Goal: Book appointment/travel/reservation

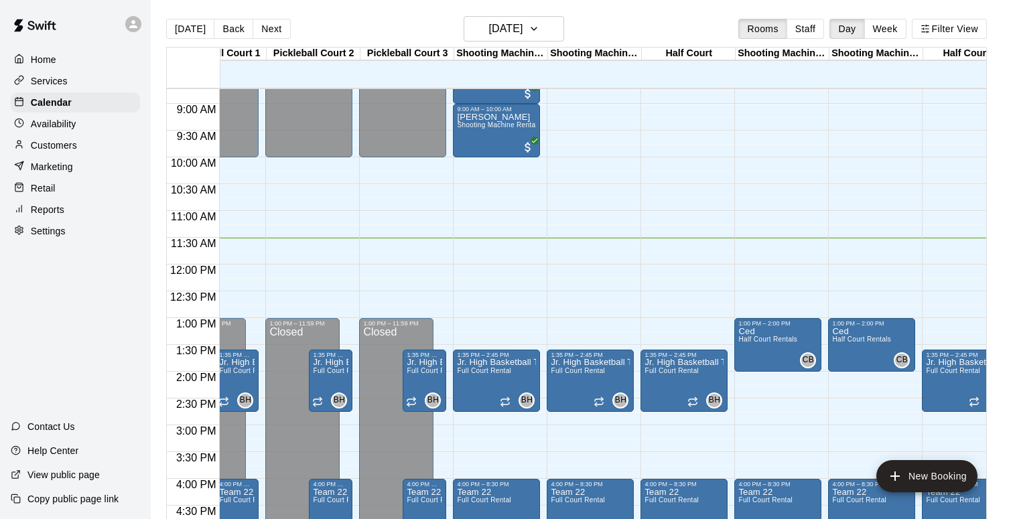
scroll to position [0, 172]
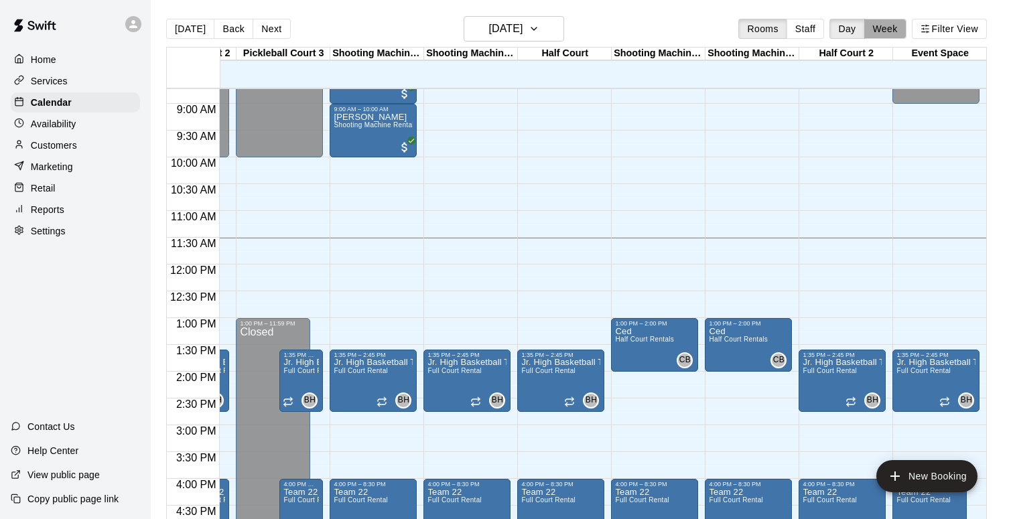
click at [901, 31] on button "Week" at bounding box center [885, 29] width 42 height 20
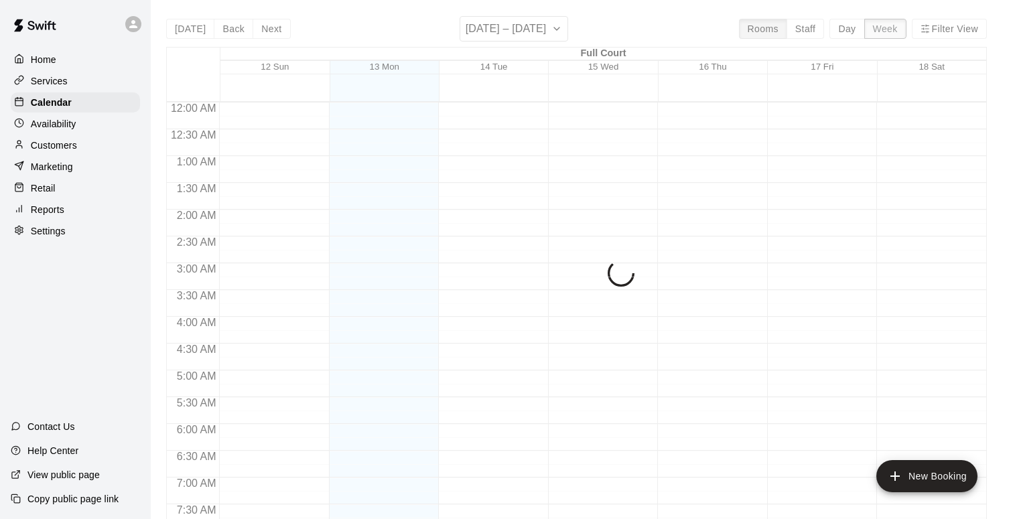
scroll to position [617, 0]
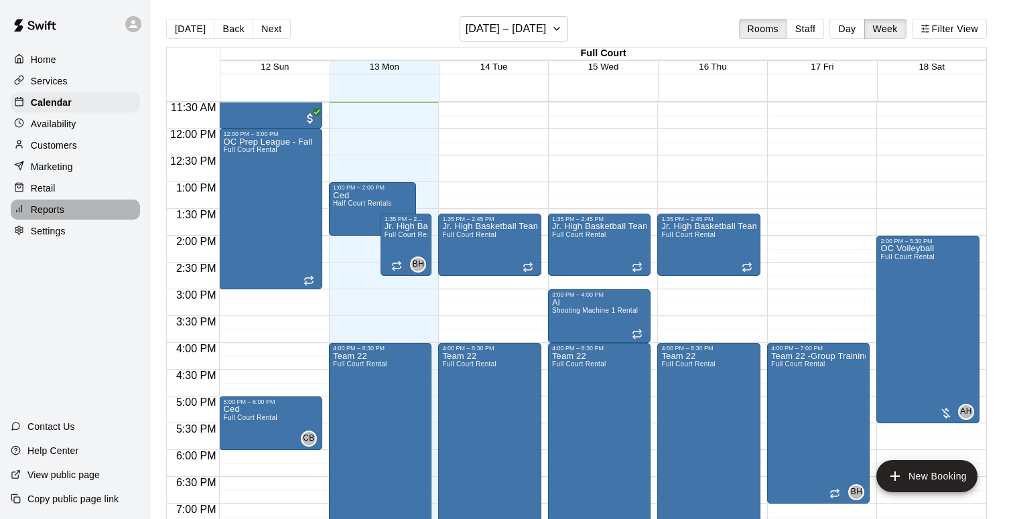
click at [52, 211] on p "Reports" at bounding box center [47, 209] width 33 height 13
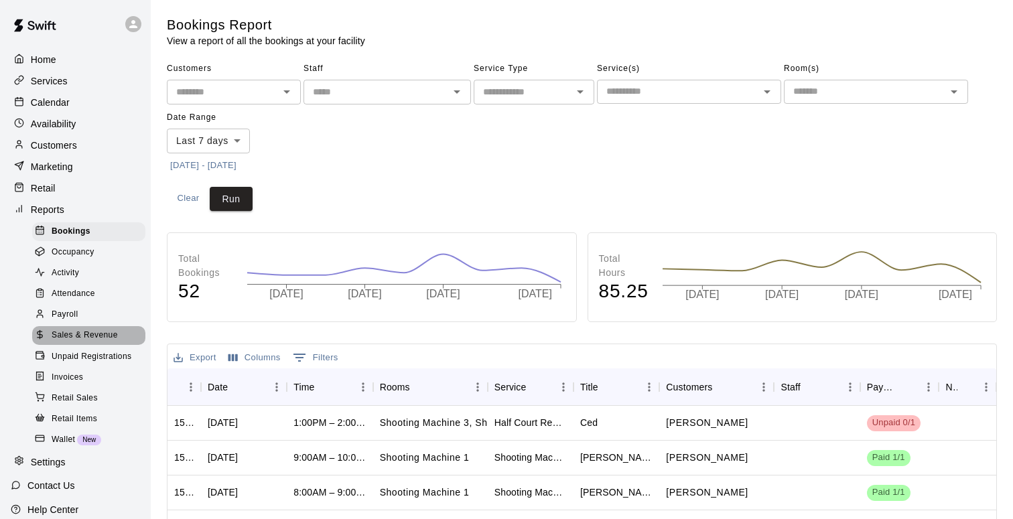
click at [81, 338] on span "Sales & Revenue" at bounding box center [85, 335] width 66 height 13
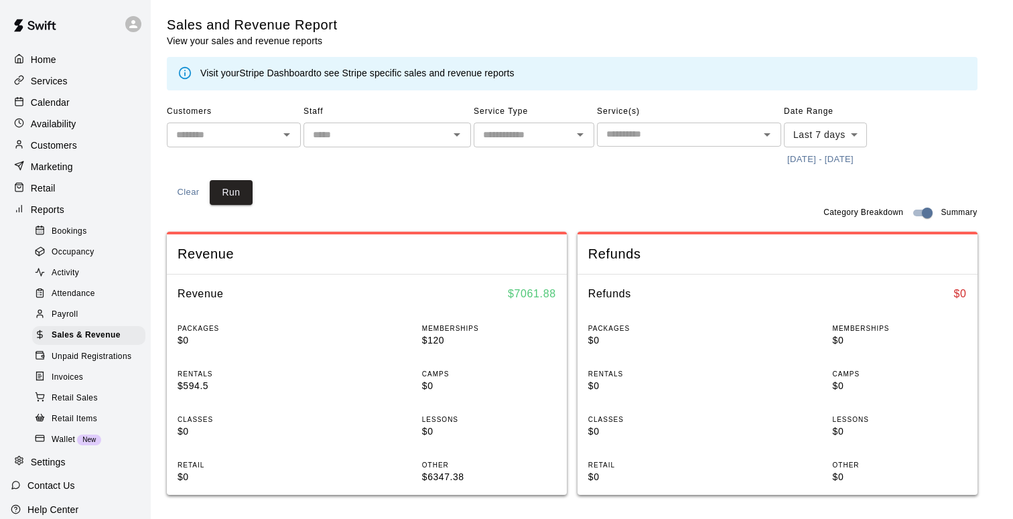
click at [809, 131] on body "Home Services Calendar Availability Customers Marketing Retail Reports Bookings…" at bounding box center [506, 501] width 1013 height 1002
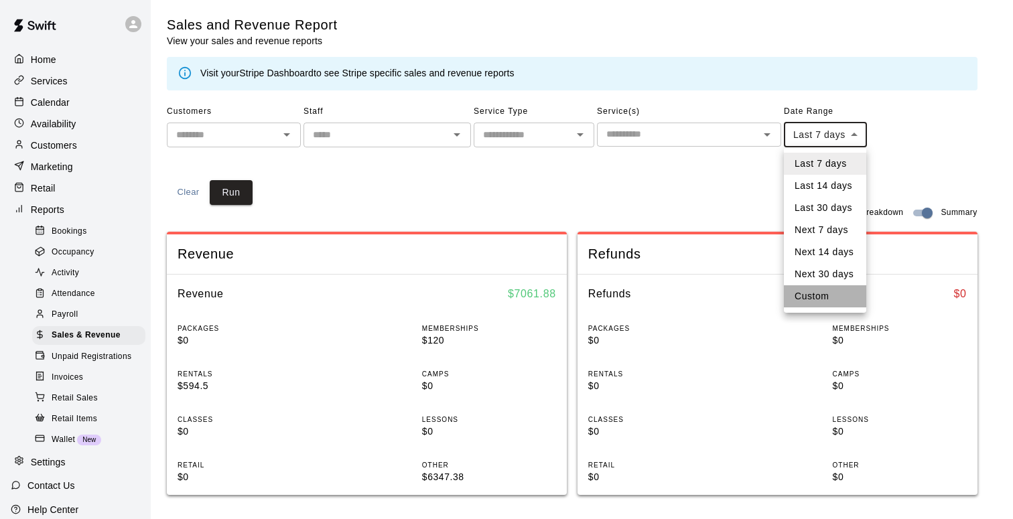
click at [805, 299] on li "Custom" at bounding box center [825, 296] width 82 height 22
type input "******"
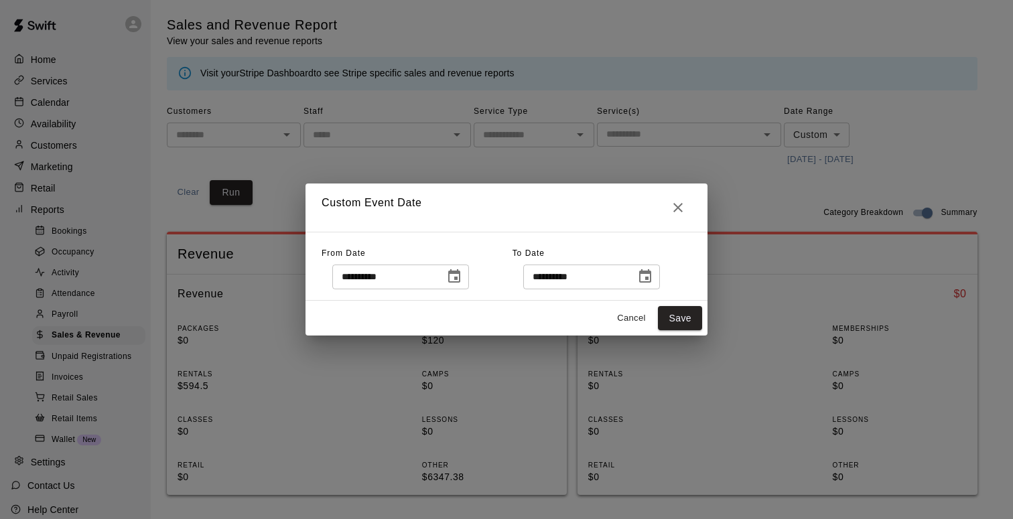
click at [461, 276] on icon "Choose date, selected date is Oct 6, 2025" at bounding box center [454, 277] width 16 height 16
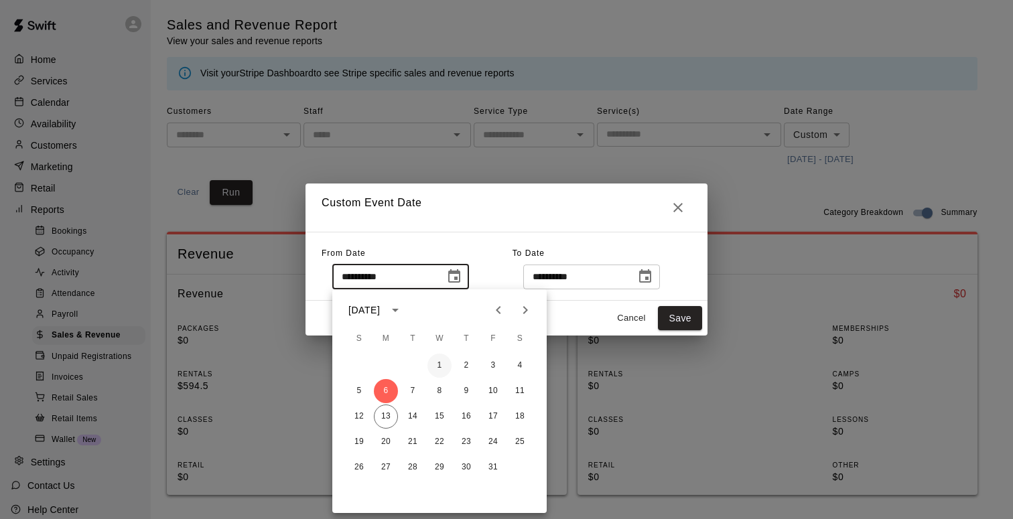
click at [440, 368] on button "1" at bounding box center [439, 366] width 24 height 24
type input "**********"
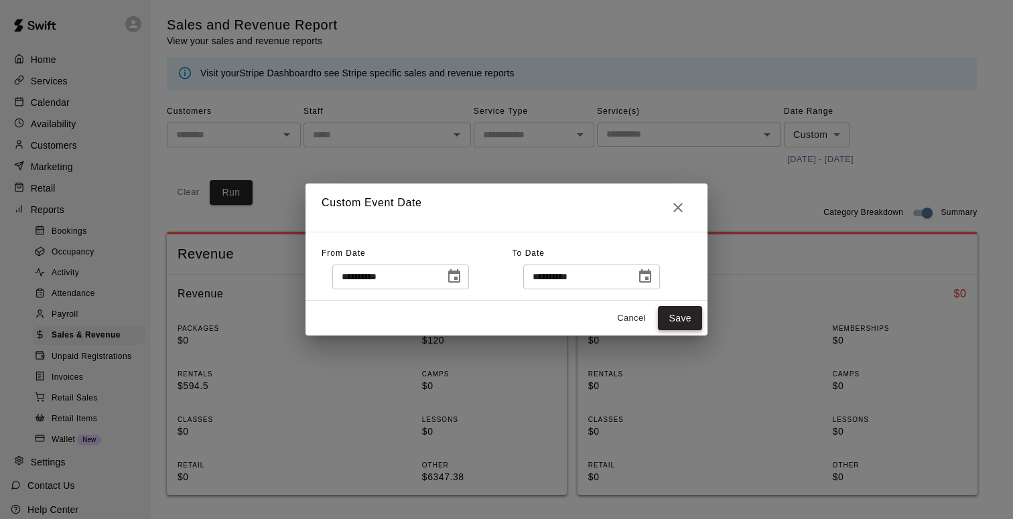
click at [676, 325] on button "Save" at bounding box center [680, 318] width 44 height 25
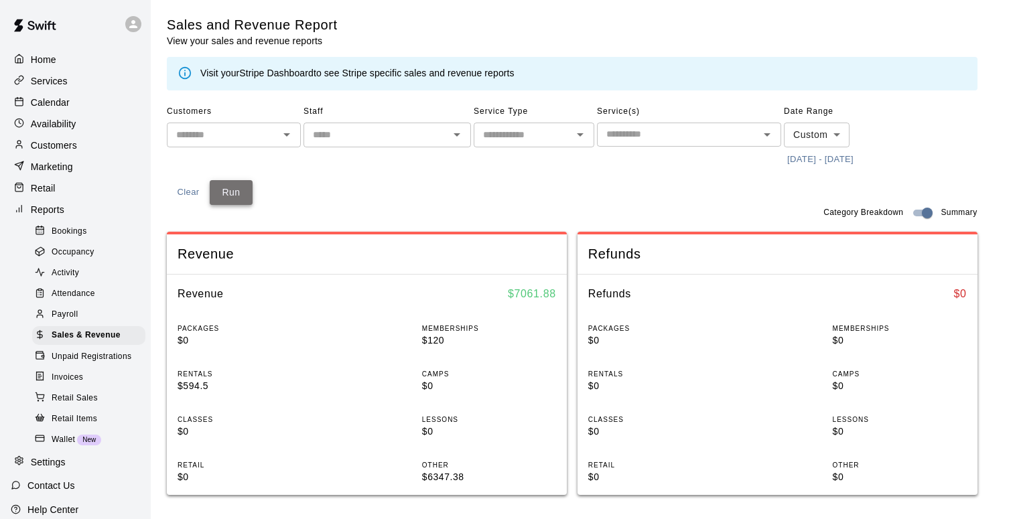
click at [227, 202] on button "Run" at bounding box center [231, 192] width 43 height 25
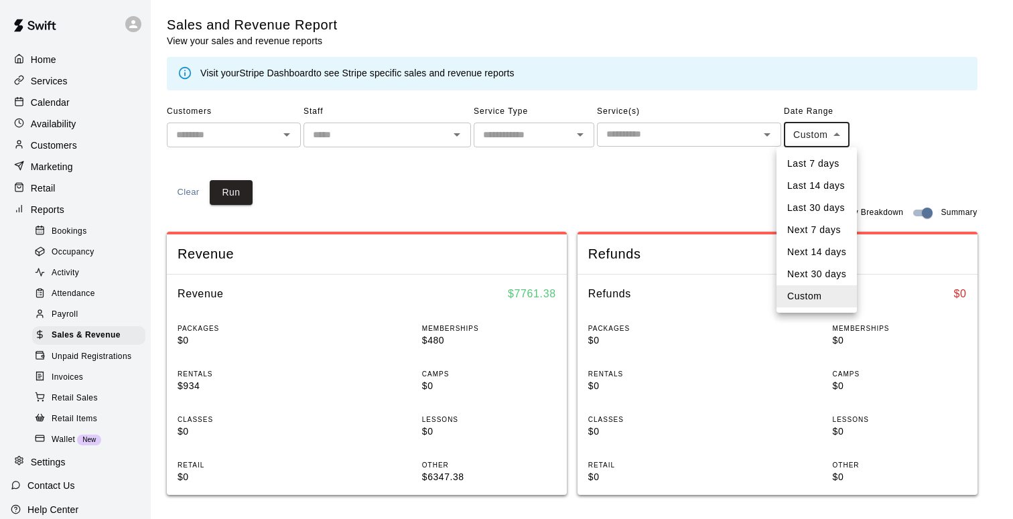
click at [819, 140] on body "Home Services Calendar Availability Customers Marketing Retail Reports Bookings…" at bounding box center [506, 501] width 1013 height 1002
click at [659, 195] on div at bounding box center [506, 259] width 1013 height 519
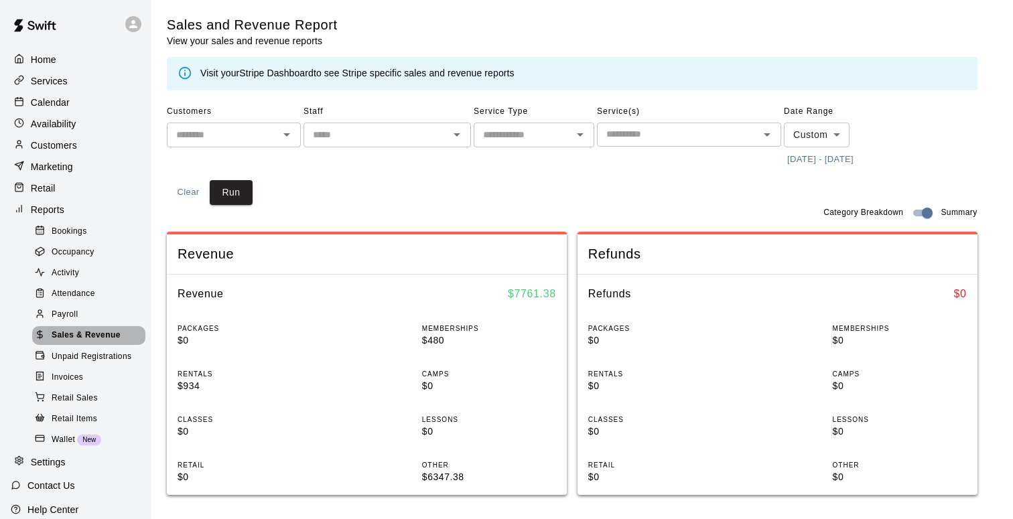
click at [88, 332] on span "Sales & Revenue" at bounding box center [86, 335] width 69 height 13
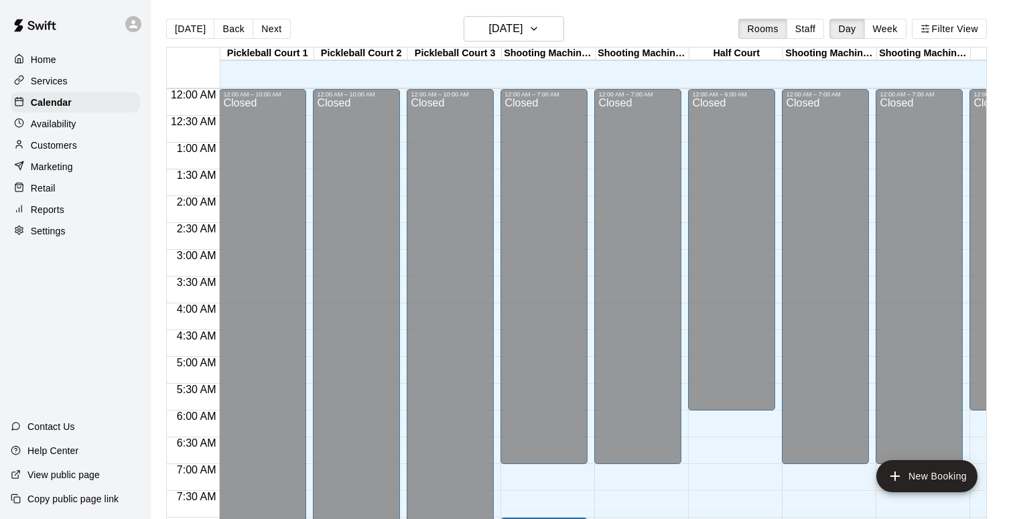
click at [55, 209] on p "Reports" at bounding box center [47, 209] width 33 height 13
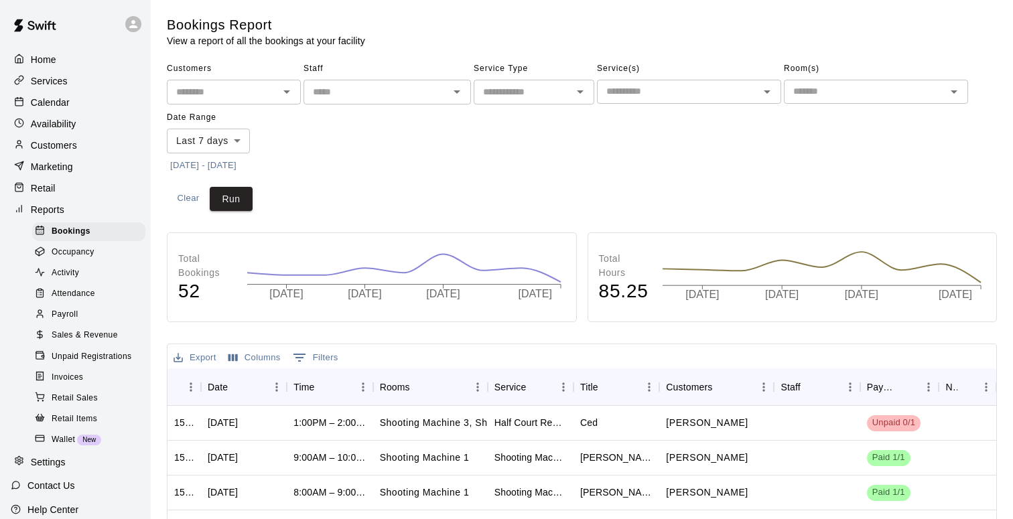
click at [89, 335] on span "Sales & Revenue" at bounding box center [85, 335] width 66 height 13
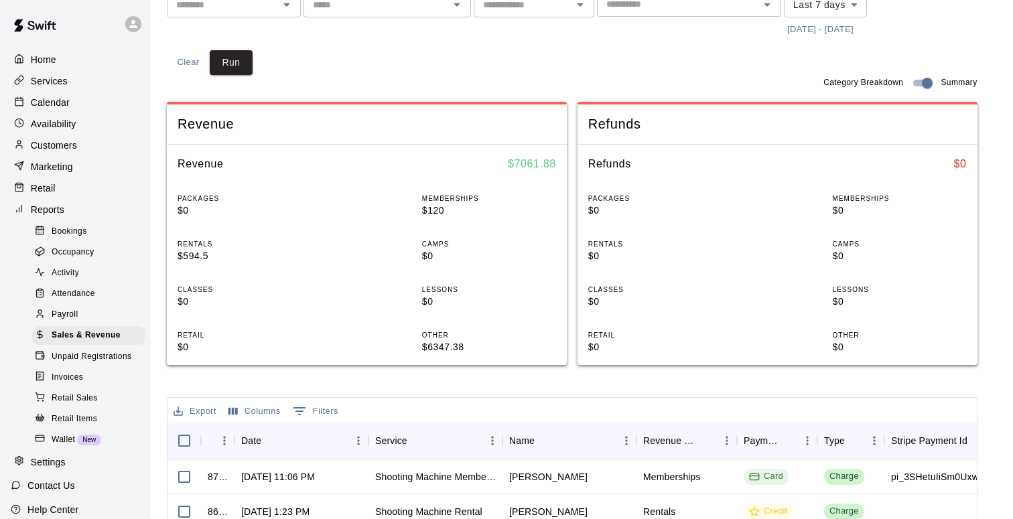
scroll to position [129, 0]
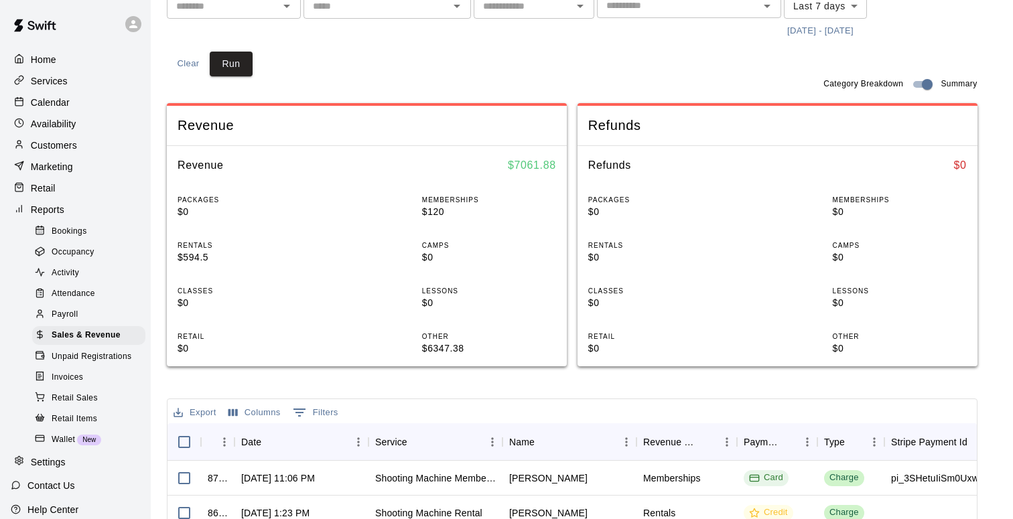
click at [49, 62] on p "Home" at bounding box center [43, 59] width 25 height 13
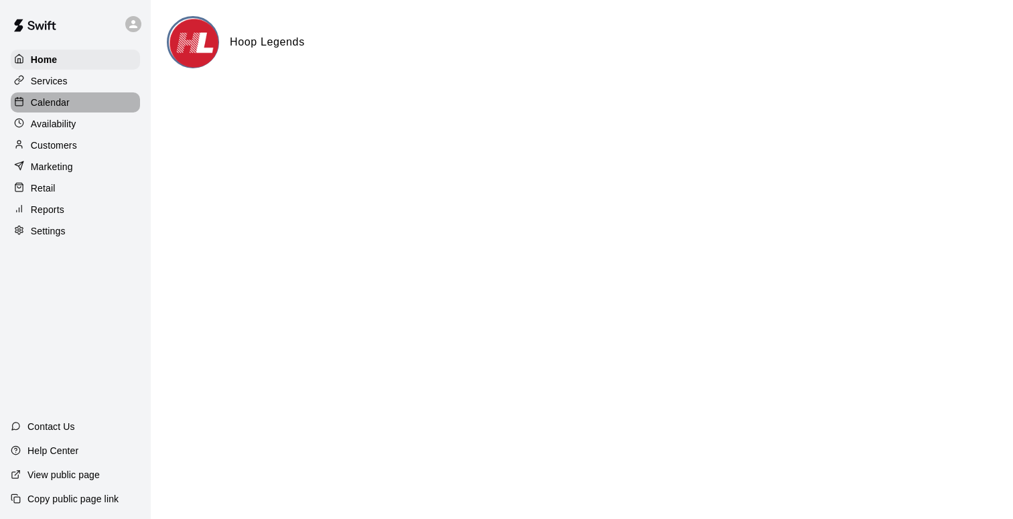
click at [42, 104] on p "Calendar" at bounding box center [50, 102] width 39 height 13
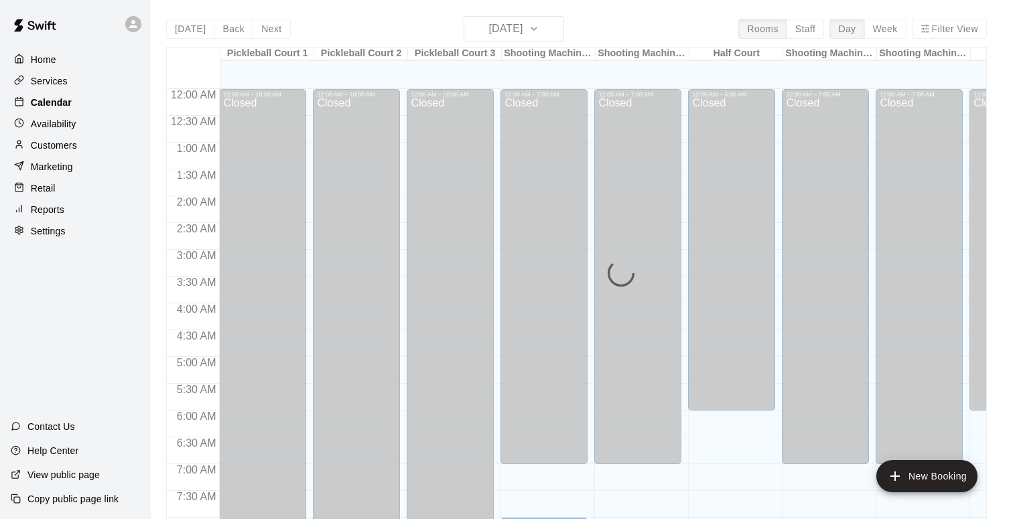
scroll to position [619, 0]
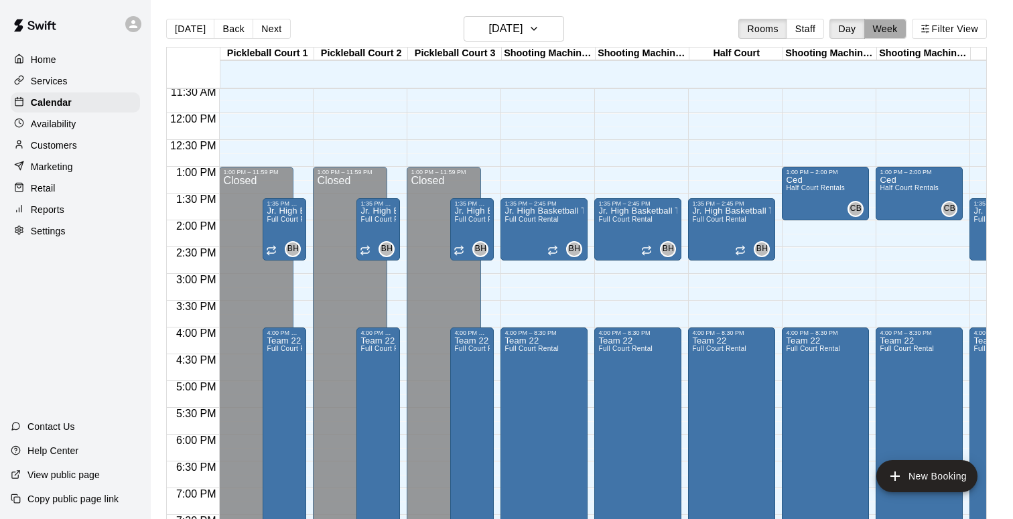
click at [878, 28] on button "Week" at bounding box center [885, 29] width 42 height 20
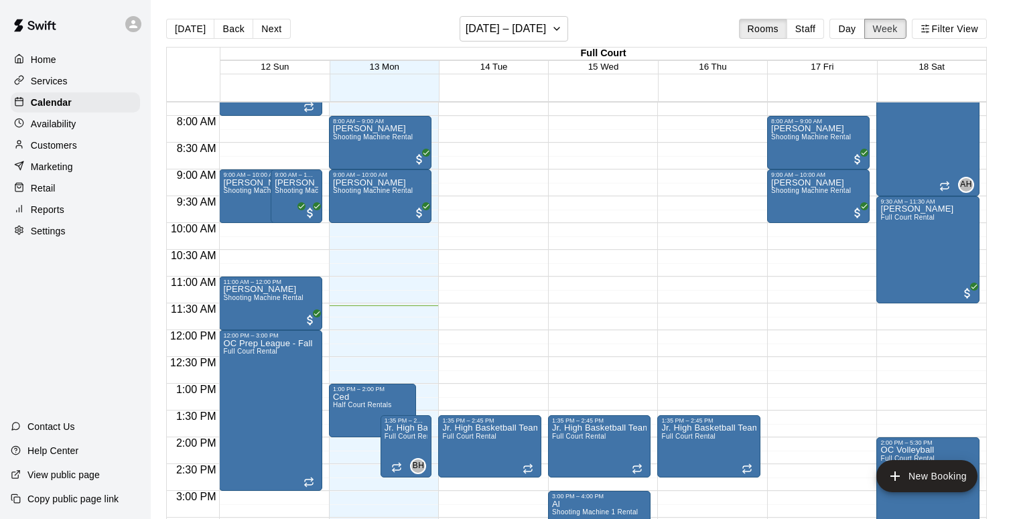
scroll to position [592, 0]
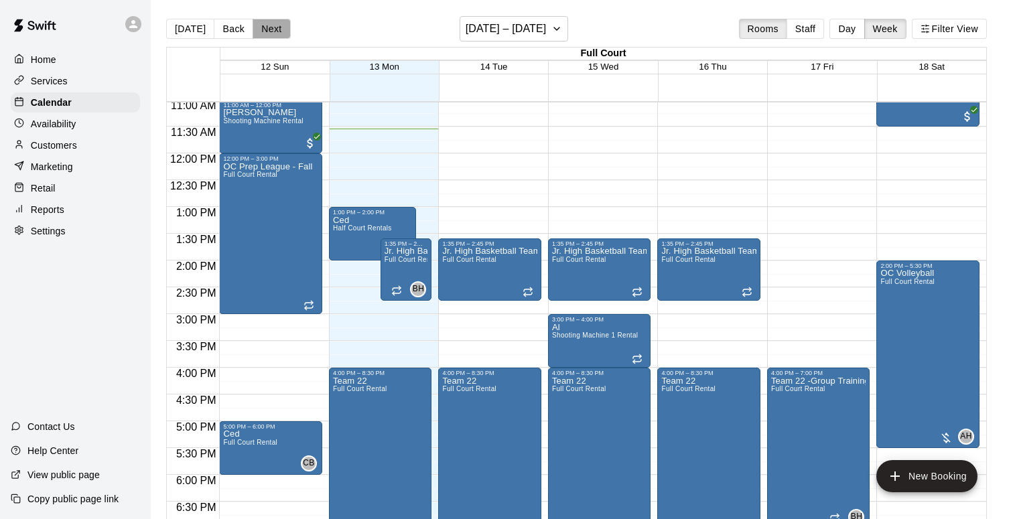
click at [267, 38] on button "Next" at bounding box center [272, 29] width 38 height 20
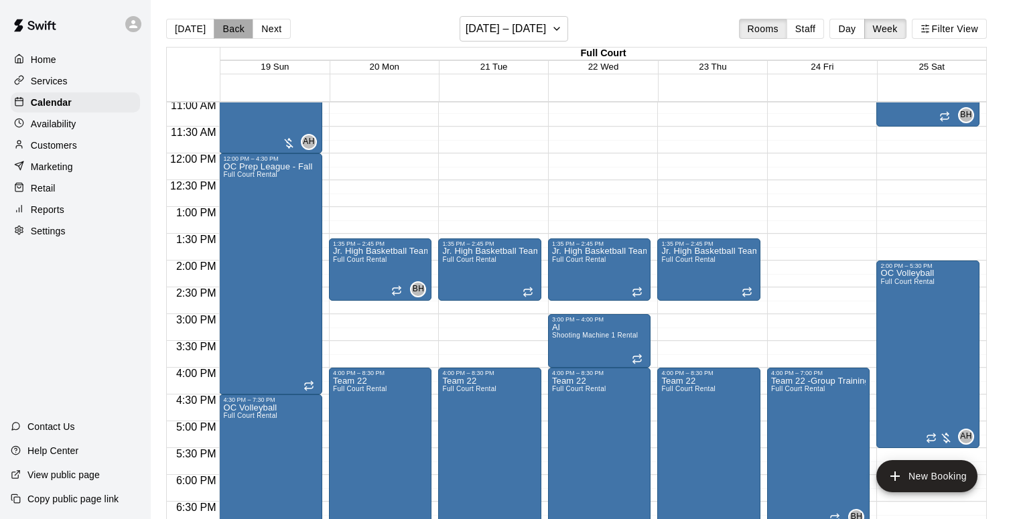
click at [233, 38] on button "Back" at bounding box center [234, 29] width 40 height 20
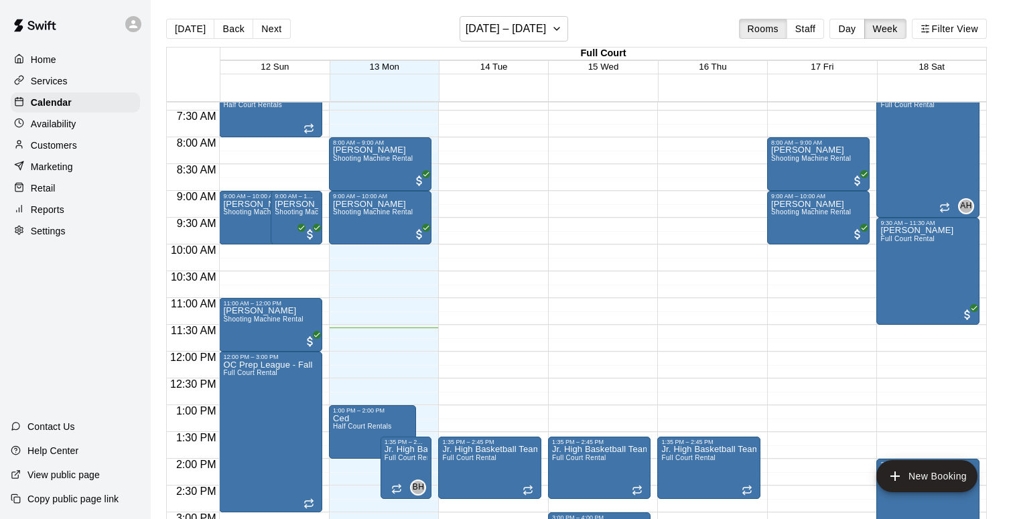
scroll to position [392, 0]
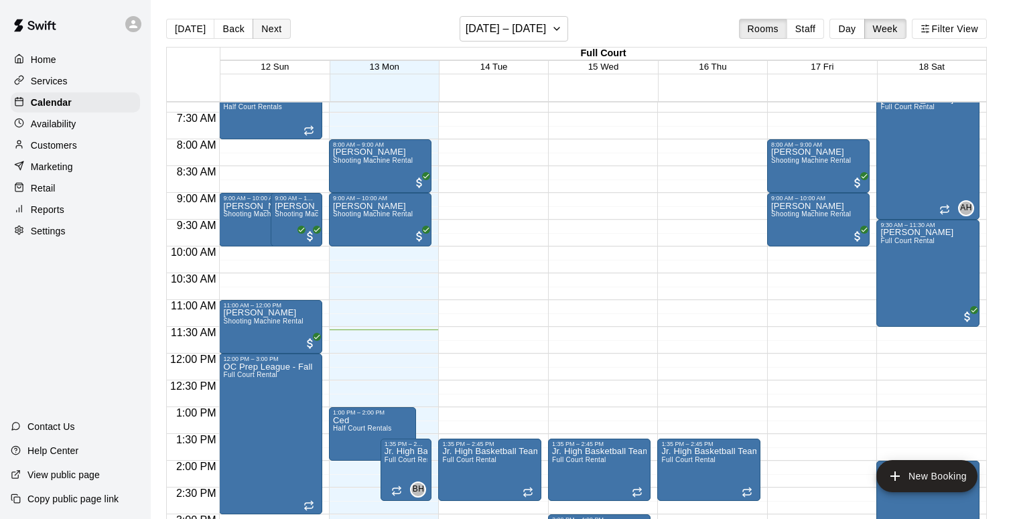
click at [280, 32] on button "Next" at bounding box center [272, 29] width 38 height 20
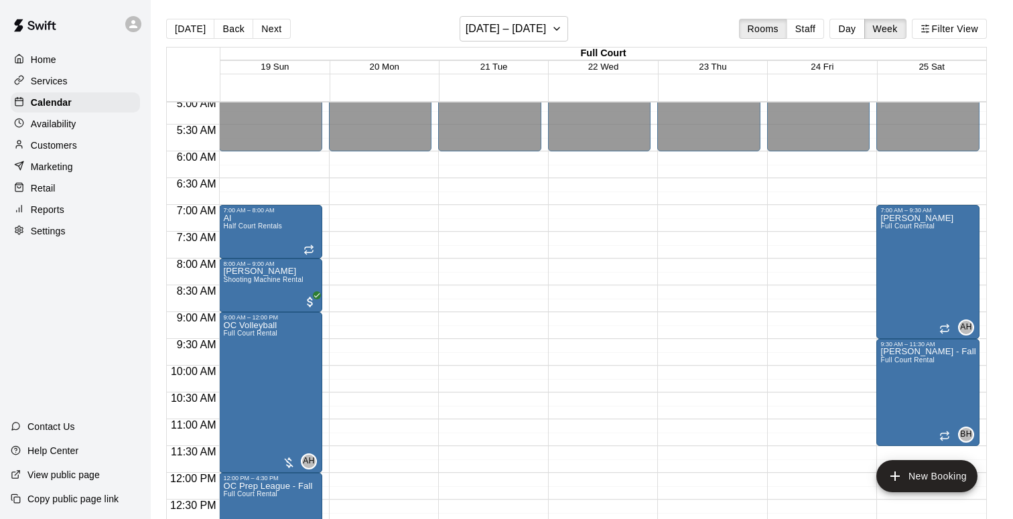
scroll to position [268, 0]
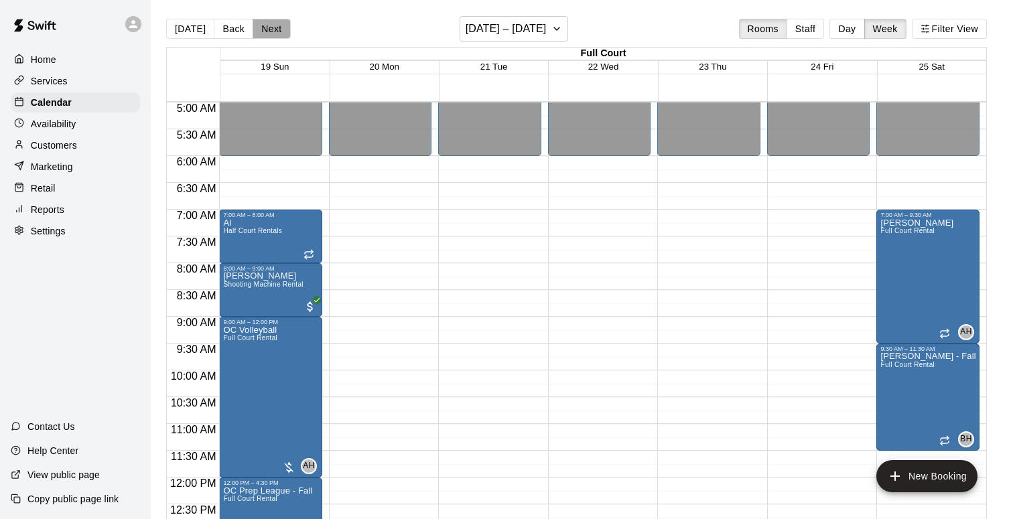
click at [267, 27] on button "Next" at bounding box center [272, 29] width 38 height 20
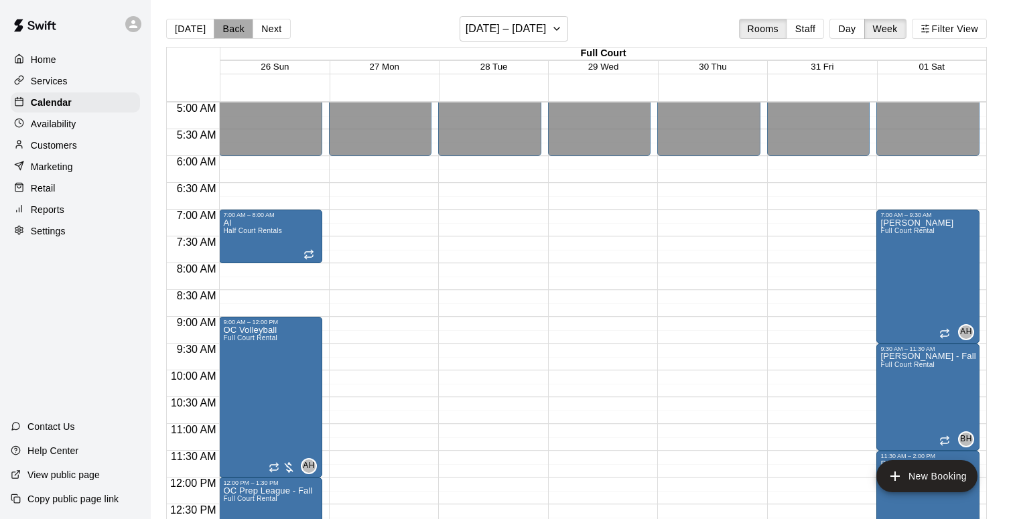
click at [230, 31] on button "Back" at bounding box center [234, 29] width 40 height 20
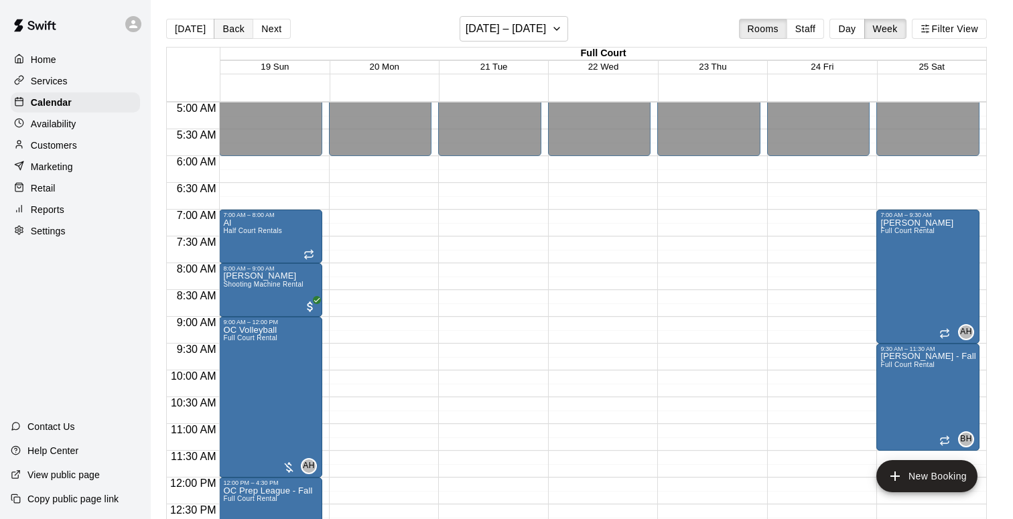
click at [229, 31] on button "Back" at bounding box center [234, 29] width 40 height 20
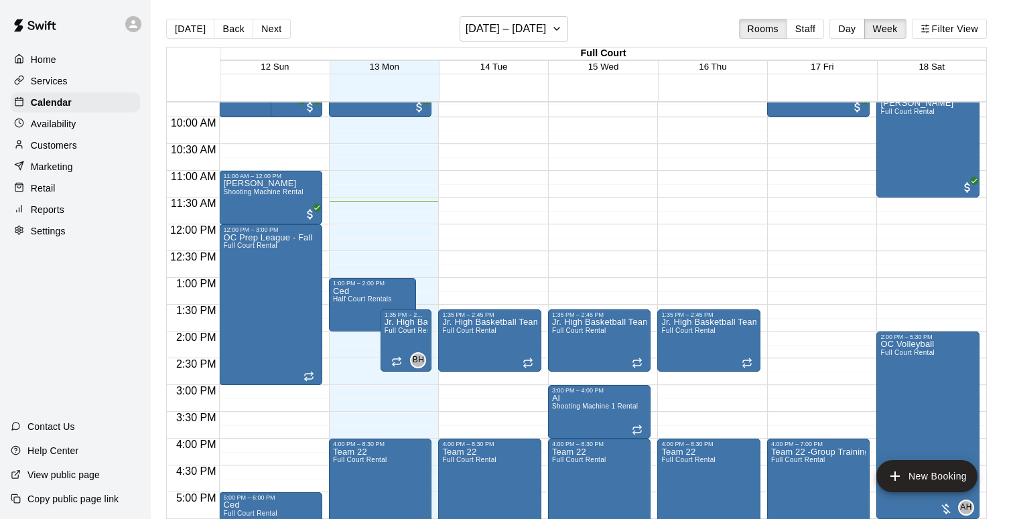
scroll to position [523, 0]
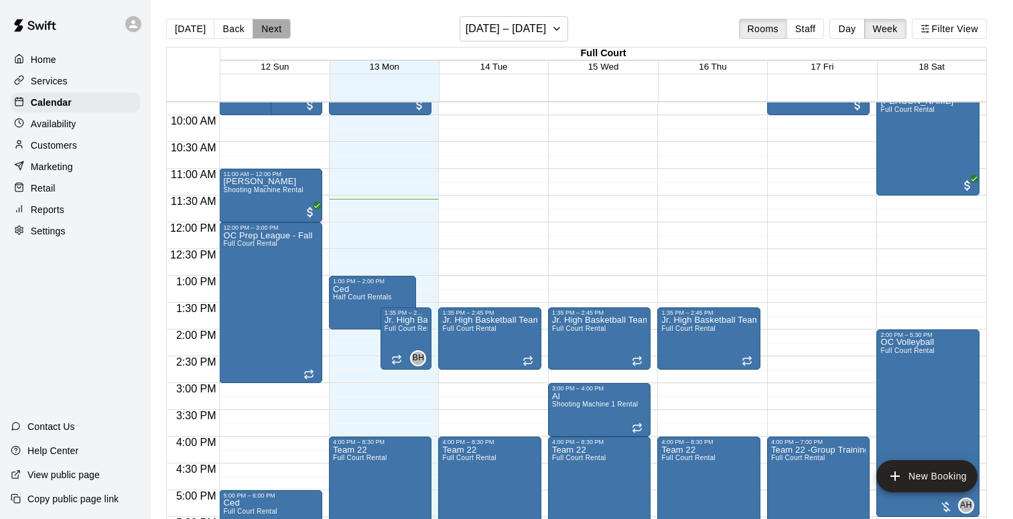
click at [281, 29] on button "Next" at bounding box center [272, 29] width 38 height 20
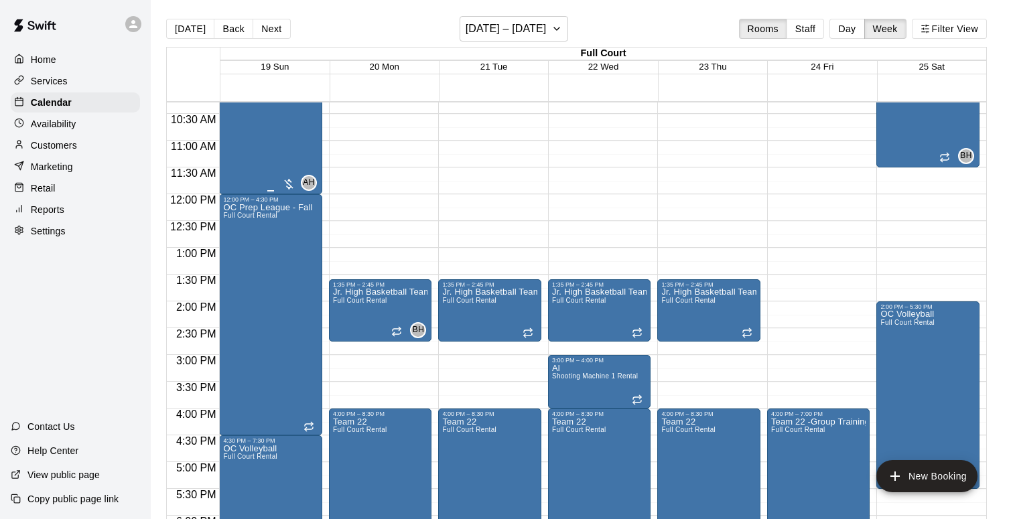
scroll to position [554, 0]
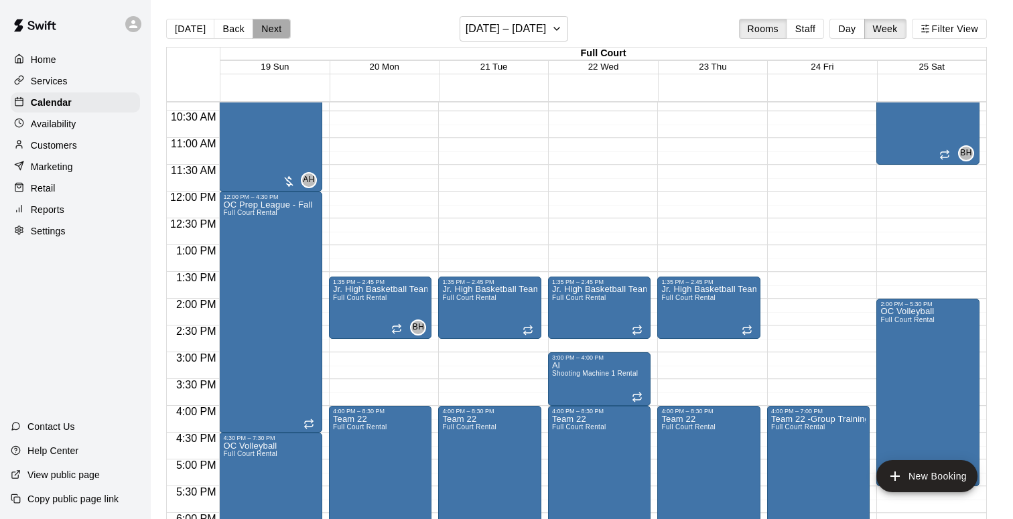
click at [274, 25] on button "Next" at bounding box center [272, 29] width 38 height 20
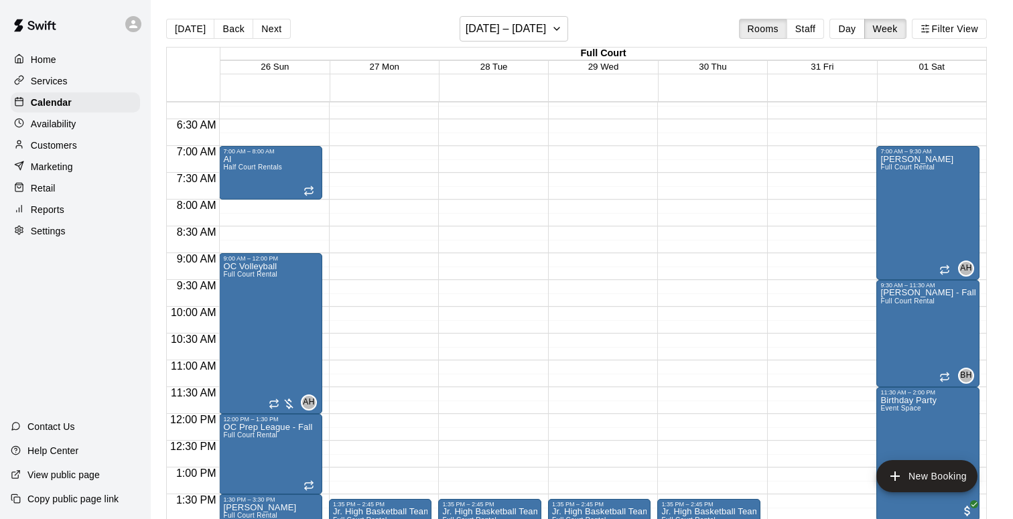
scroll to position [251, 0]
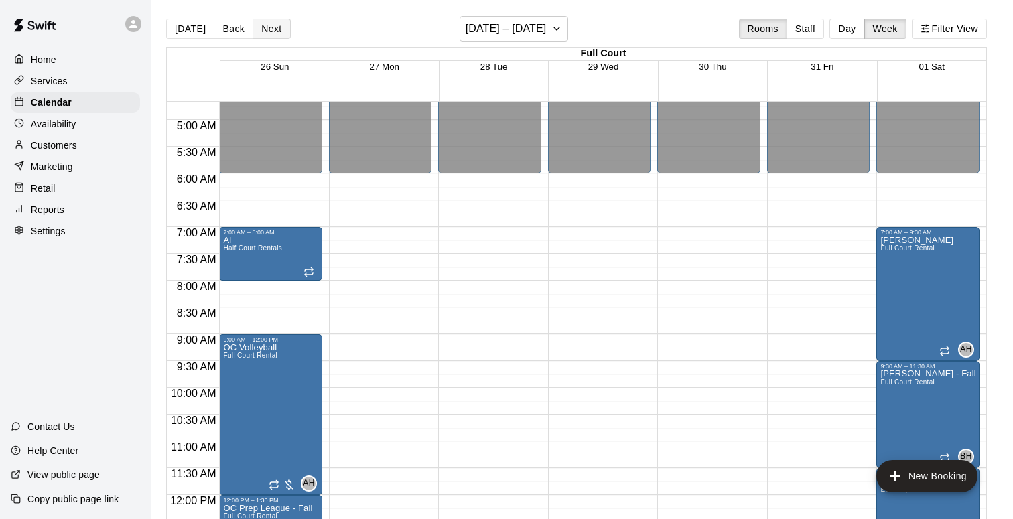
click at [274, 35] on button "Next" at bounding box center [272, 29] width 38 height 20
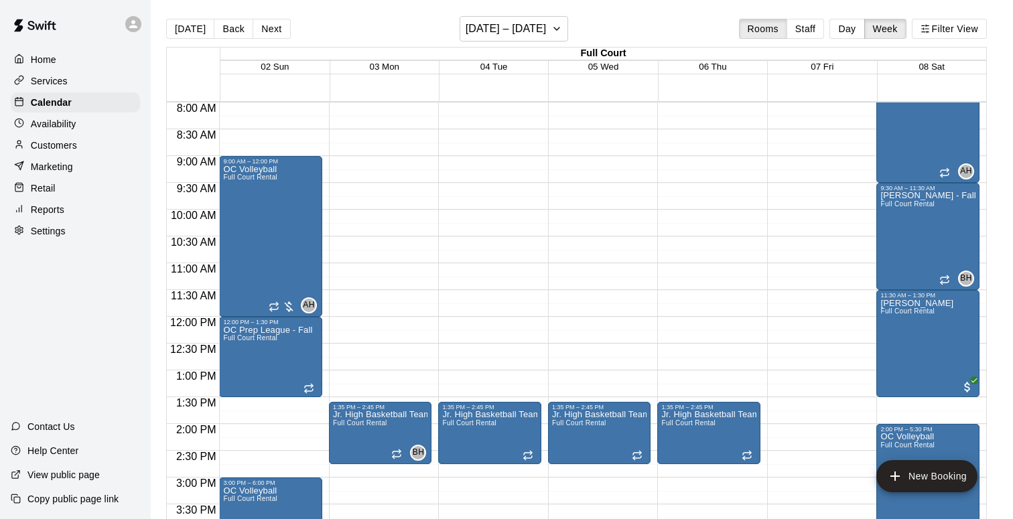
scroll to position [428, 0]
click at [274, 31] on button "Next" at bounding box center [272, 29] width 38 height 20
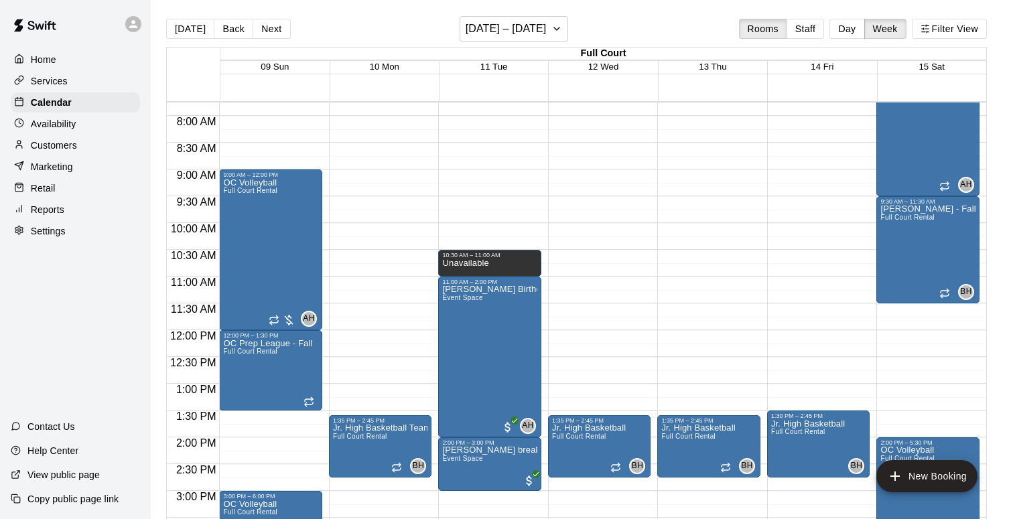
scroll to position [414, 0]
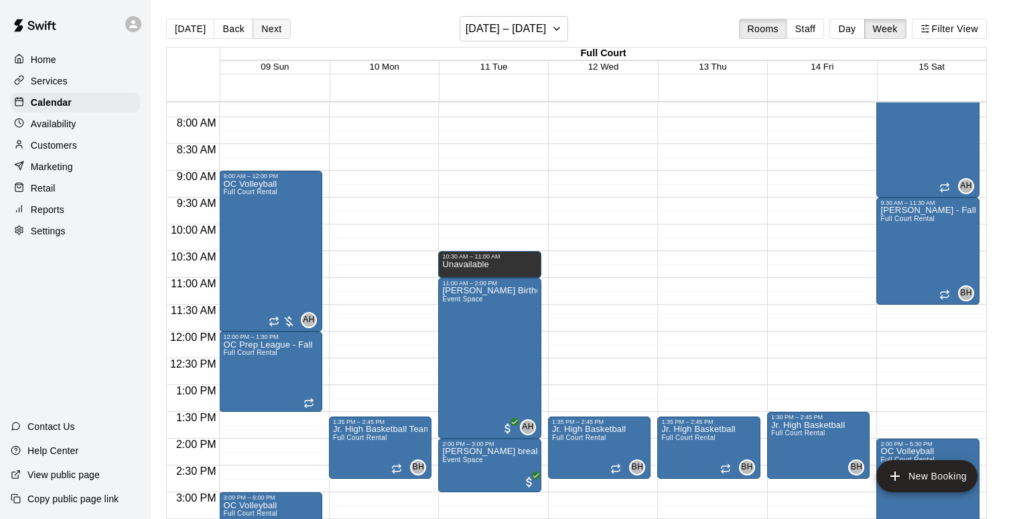
click at [282, 33] on button "Next" at bounding box center [272, 29] width 38 height 20
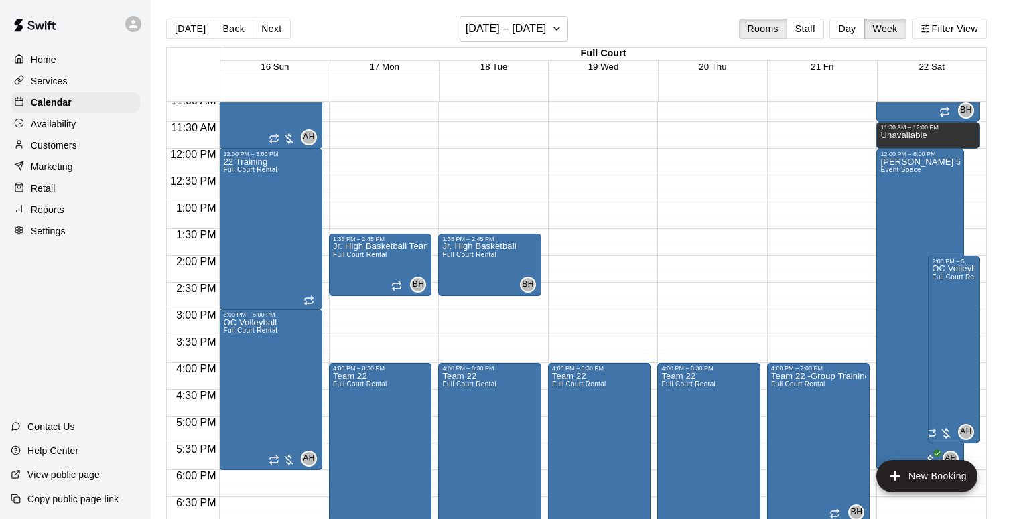
scroll to position [602, 0]
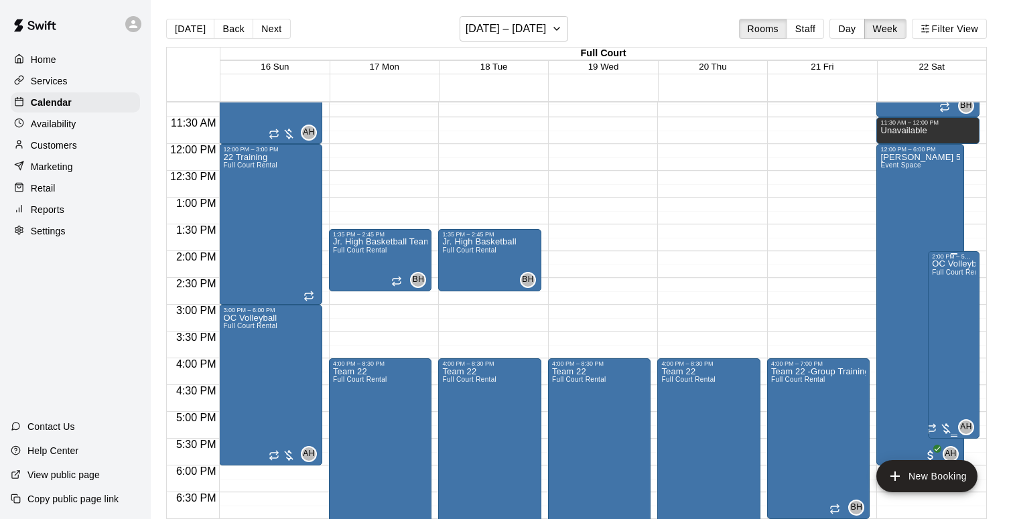
click at [960, 326] on div "OC Volleyball Full Court Rental" at bounding box center [954, 519] width 44 height 519
click at [942, 276] on icon "edit" at bounding box center [945, 275] width 12 height 12
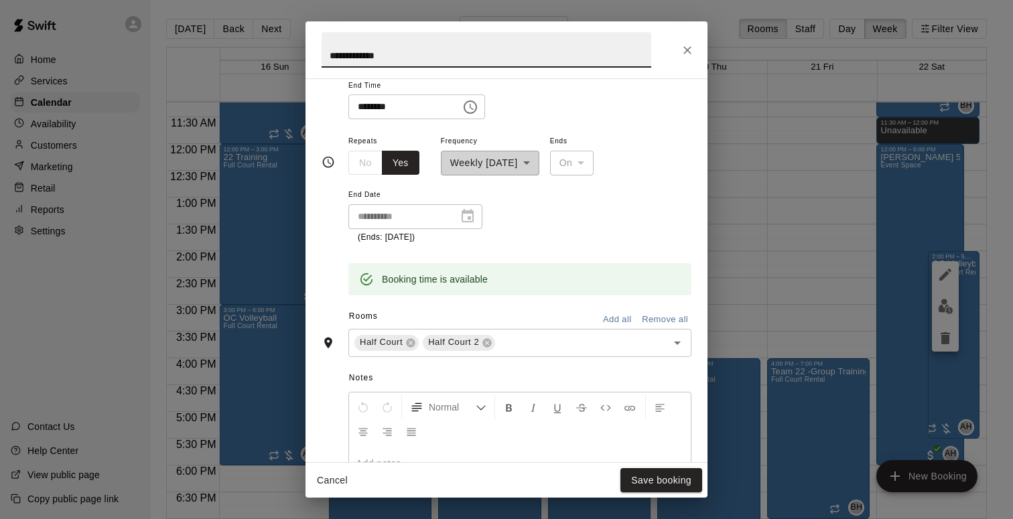
scroll to position [438, 0]
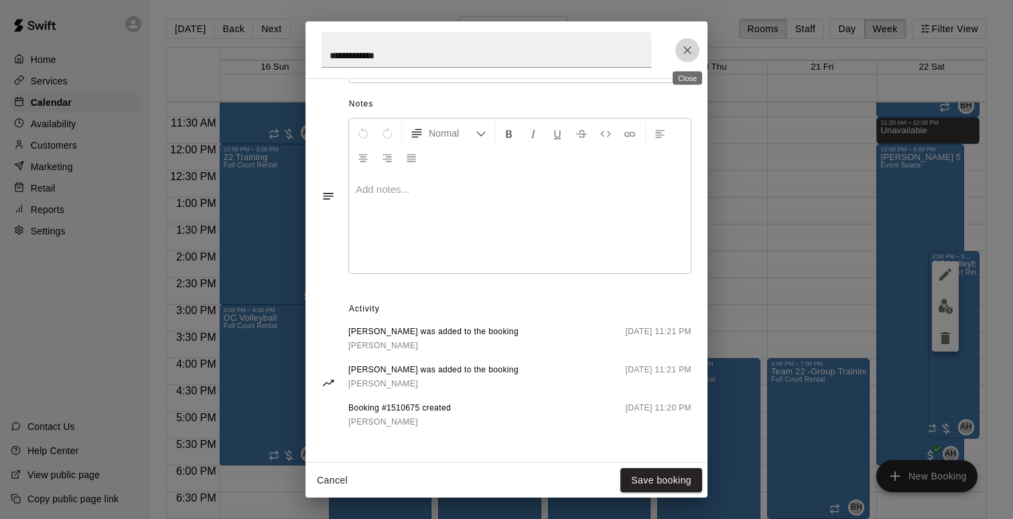
click at [687, 42] on button "Close" at bounding box center [687, 50] width 24 height 24
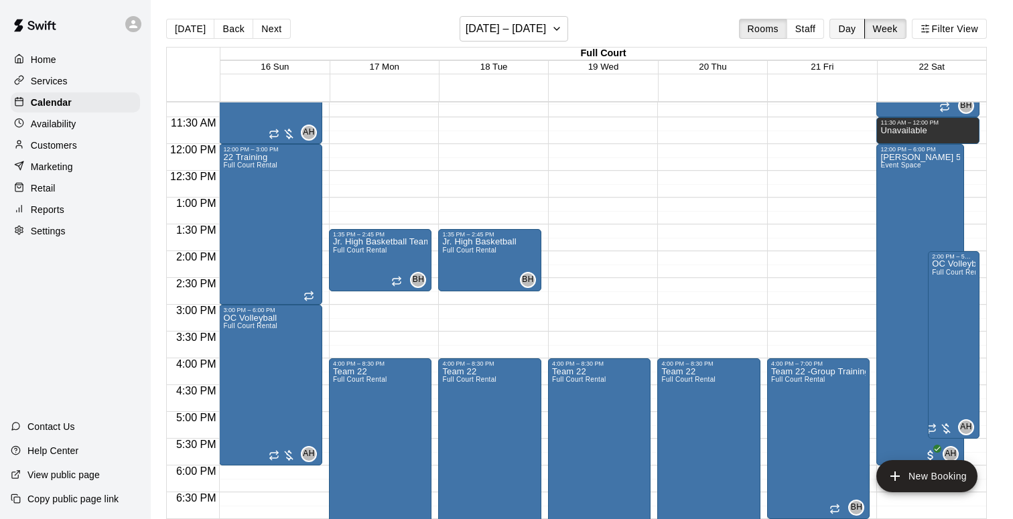
click at [848, 24] on button "Day" at bounding box center [846, 29] width 35 height 20
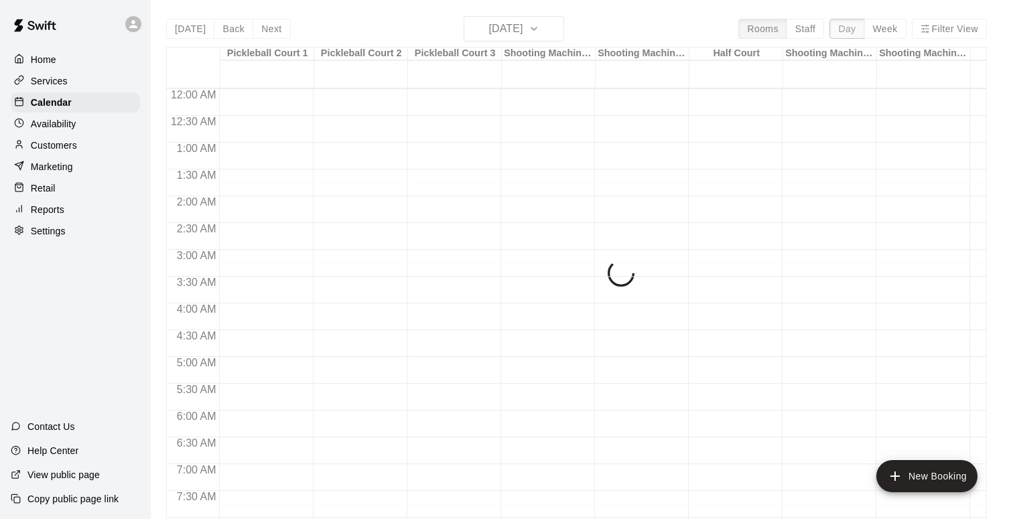
scroll to position [622, 0]
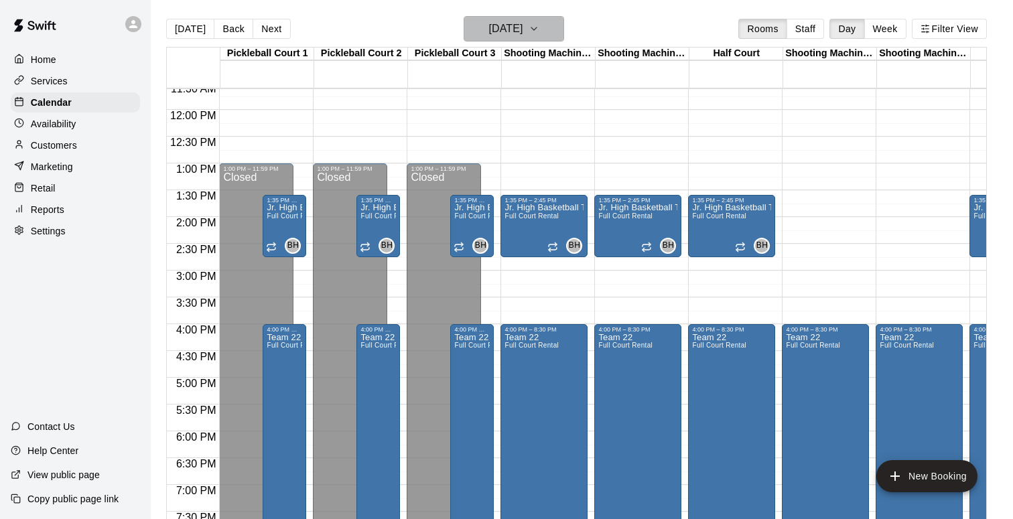
click at [539, 31] on icon "button" at bounding box center [534, 29] width 11 height 16
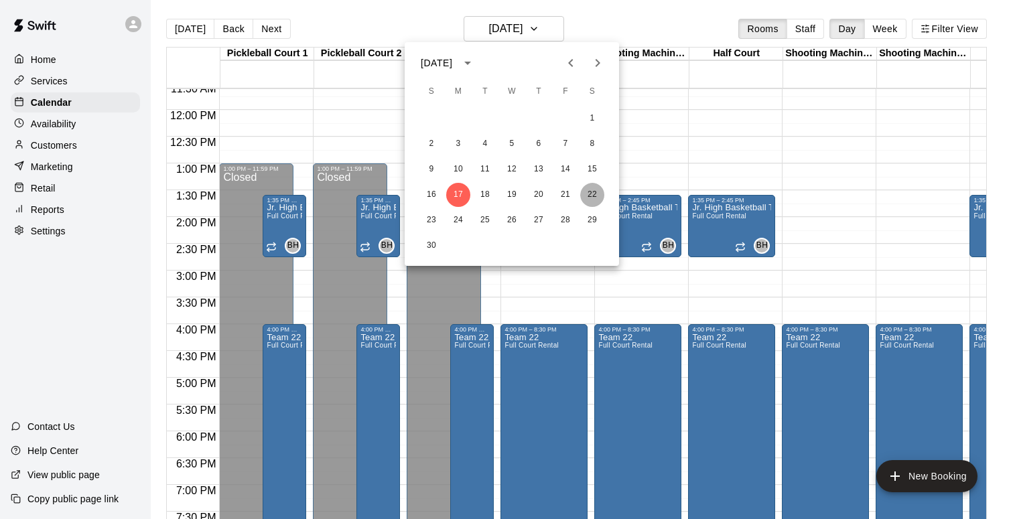
click at [590, 190] on button "22" at bounding box center [592, 195] width 24 height 24
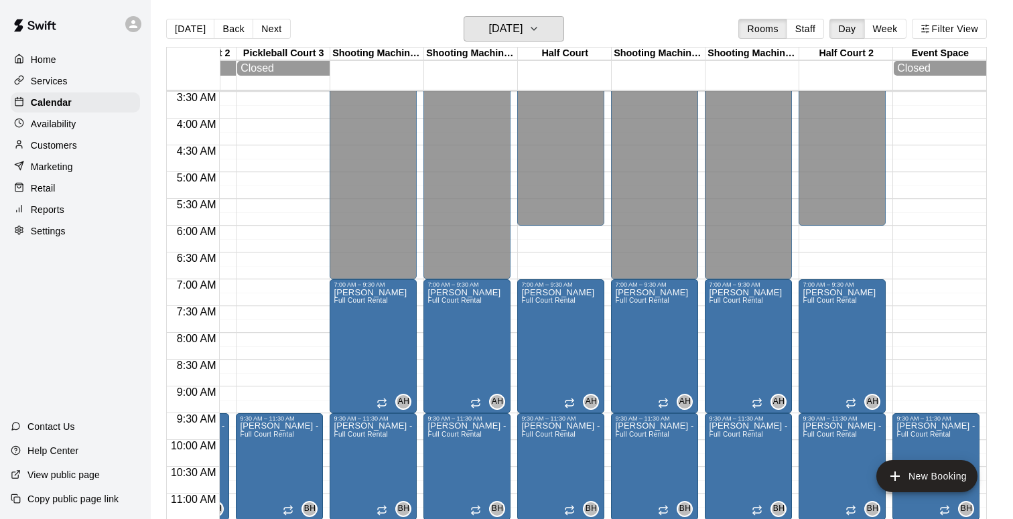
scroll to position [194, 172]
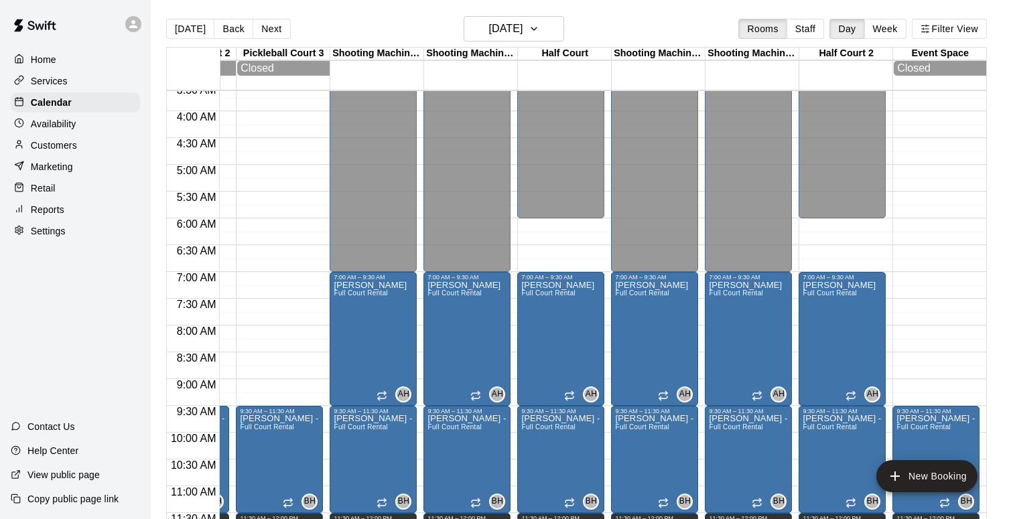
click at [652, 24] on div "[DATE] Back [DATE][DATE] Rooms Staff Day Week Filter View" at bounding box center [576, 31] width 821 height 31
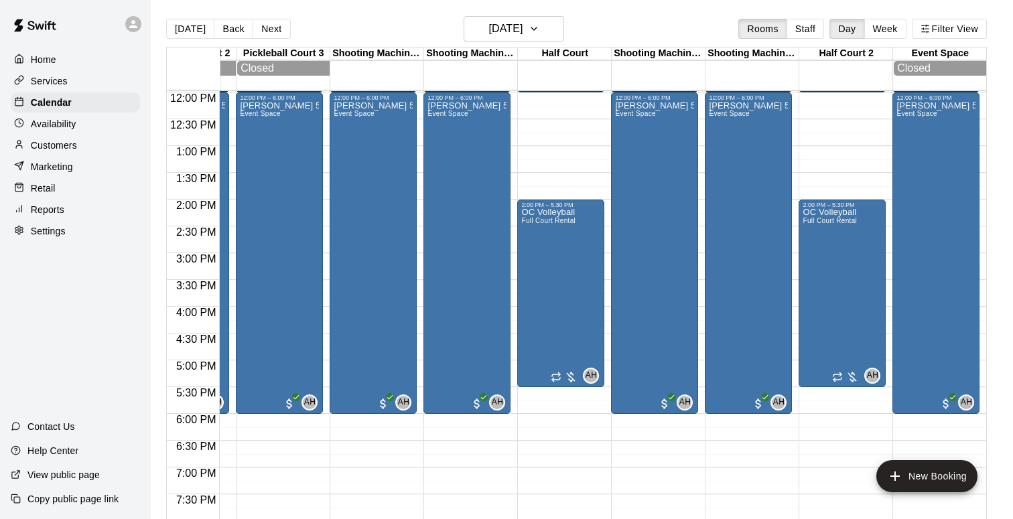
scroll to position [638, 172]
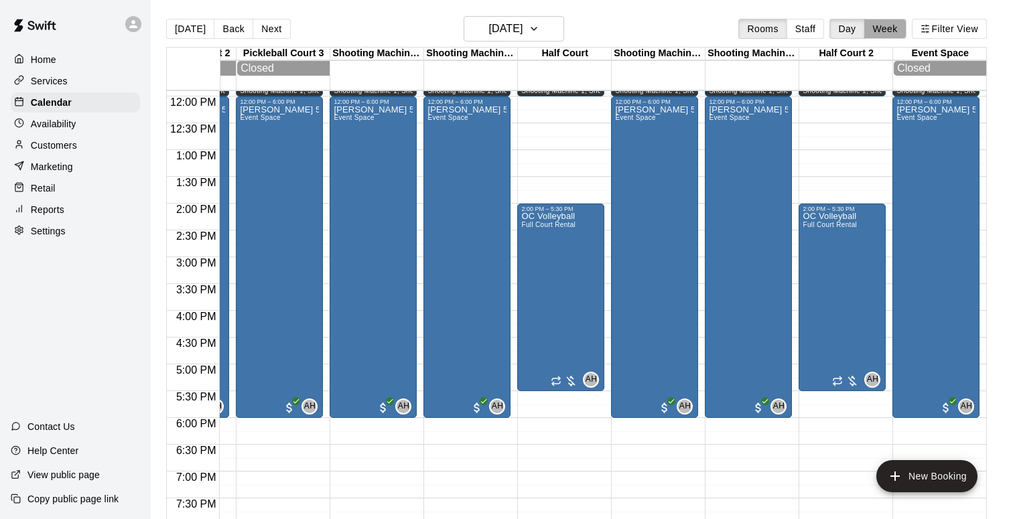
click at [887, 24] on button "Week" at bounding box center [885, 29] width 42 height 20
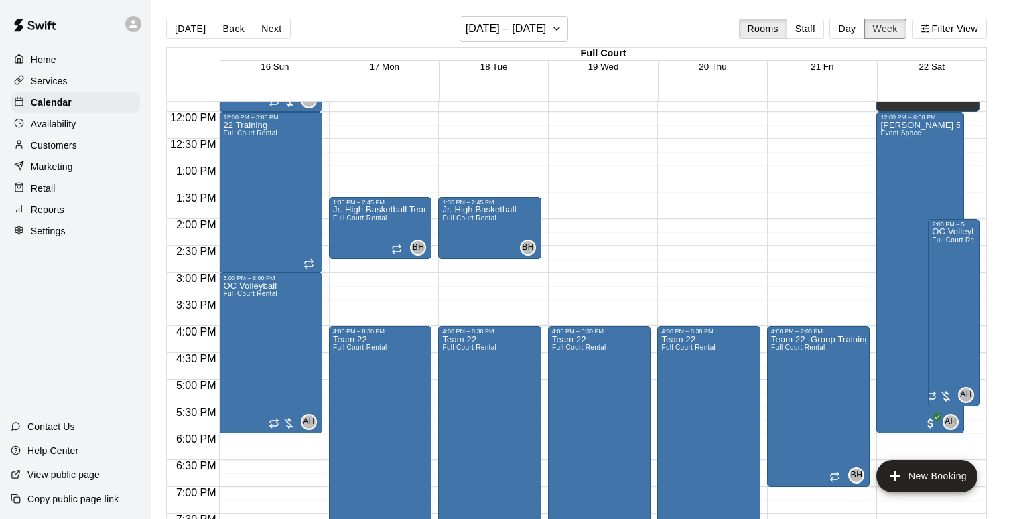
scroll to position [628, 0]
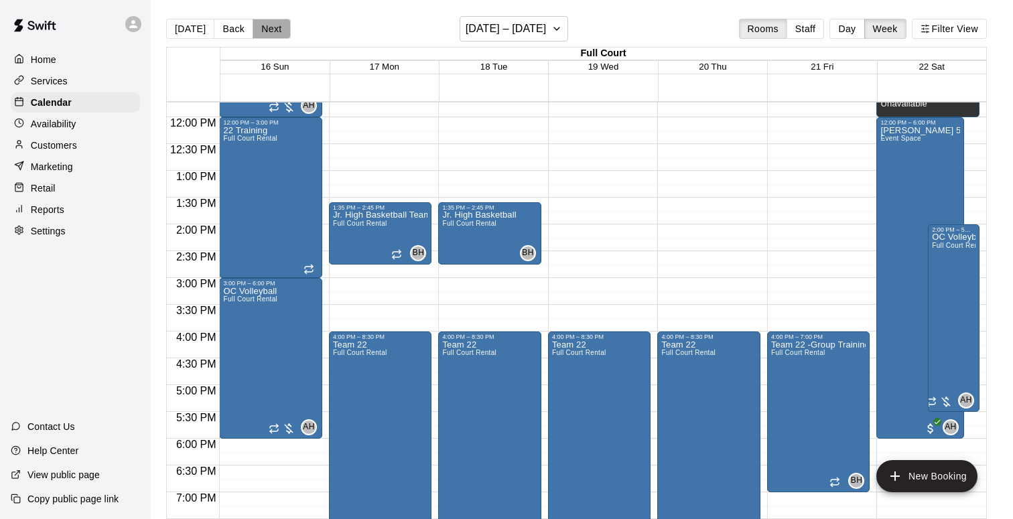
click at [274, 28] on button "Next" at bounding box center [272, 29] width 38 height 20
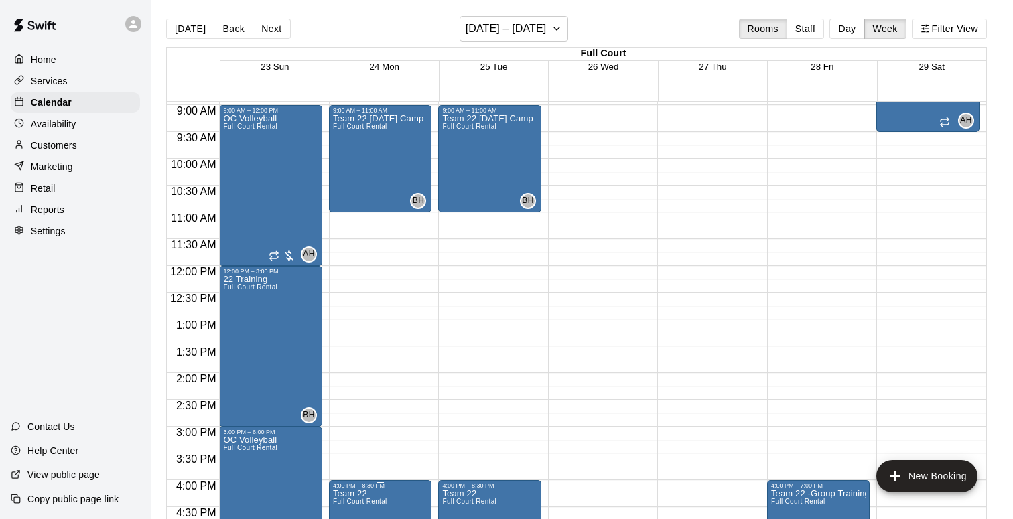
scroll to position [477, 0]
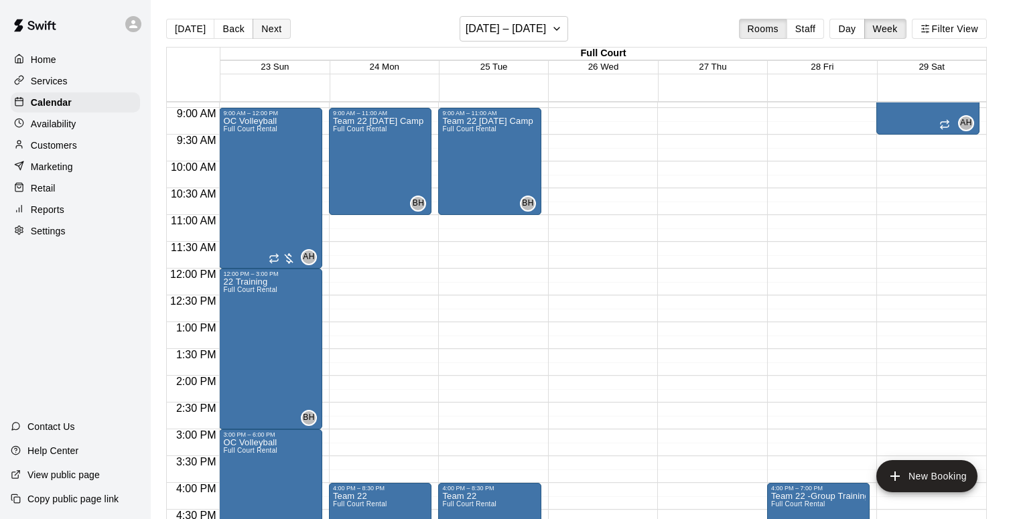
click at [279, 35] on button "Next" at bounding box center [272, 29] width 38 height 20
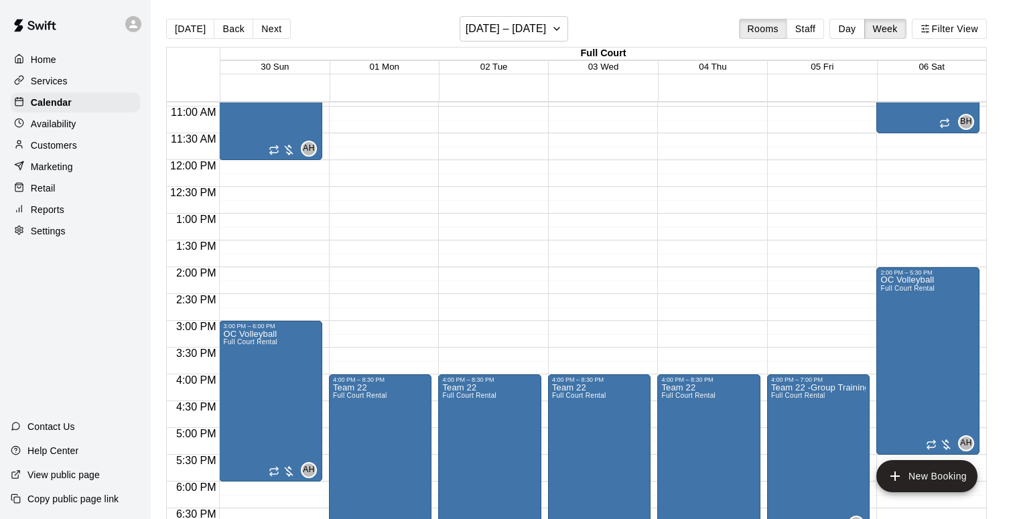
scroll to position [583, 0]
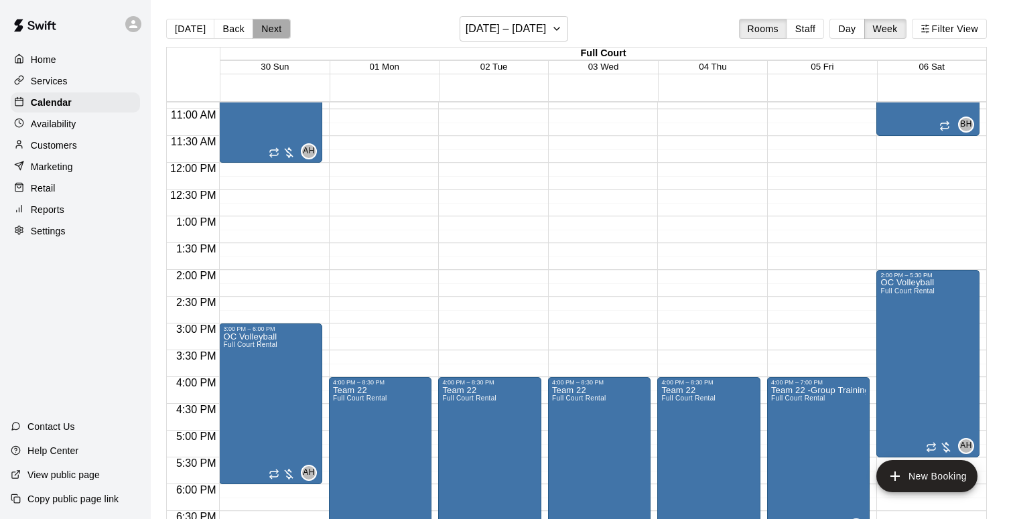
click at [274, 25] on button "Next" at bounding box center [272, 29] width 38 height 20
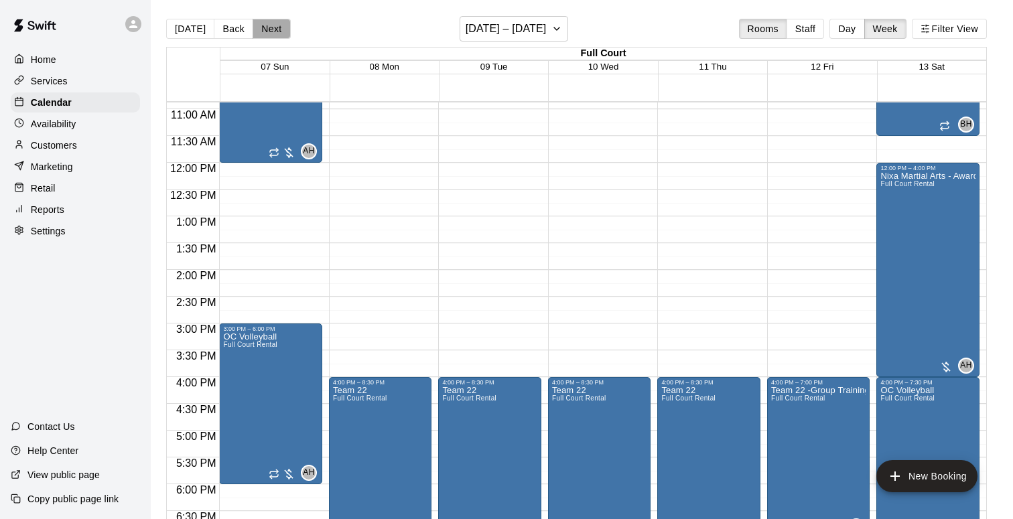
click at [274, 26] on button "Next" at bounding box center [272, 29] width 38 height 20
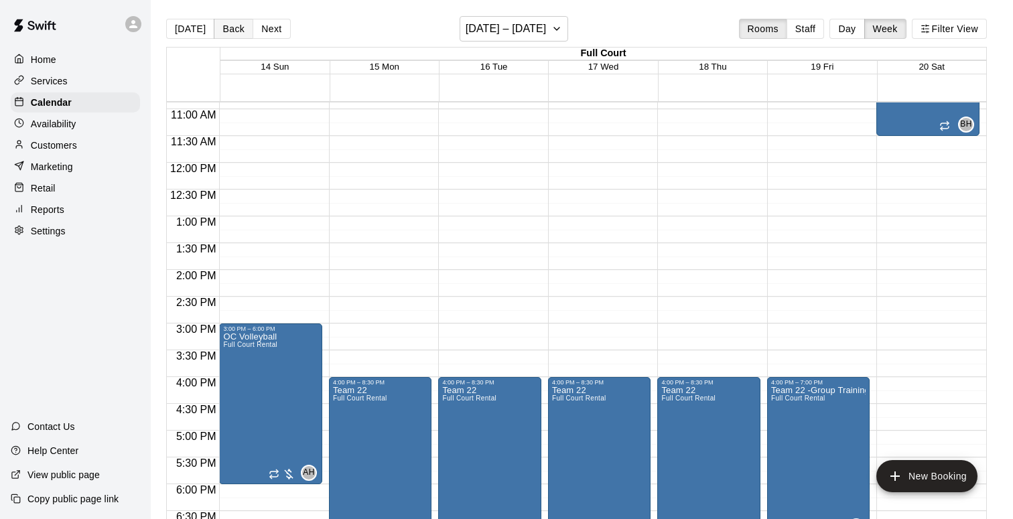
click at [220, 31] on button "Back" at bounding box center [234, 29] width 40 height 20
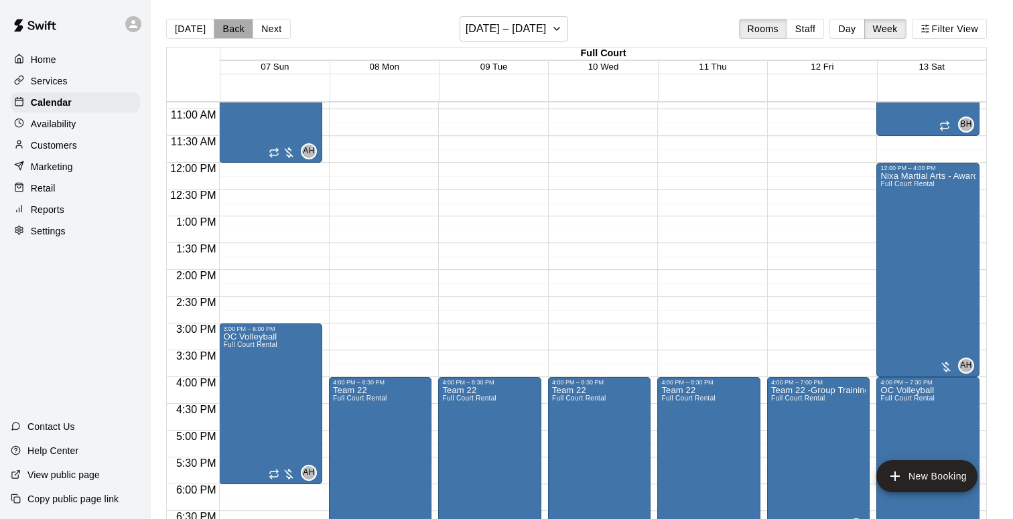
click at [220, 31] on button "Back" at bounding box center [234, 29] width 40 height 20
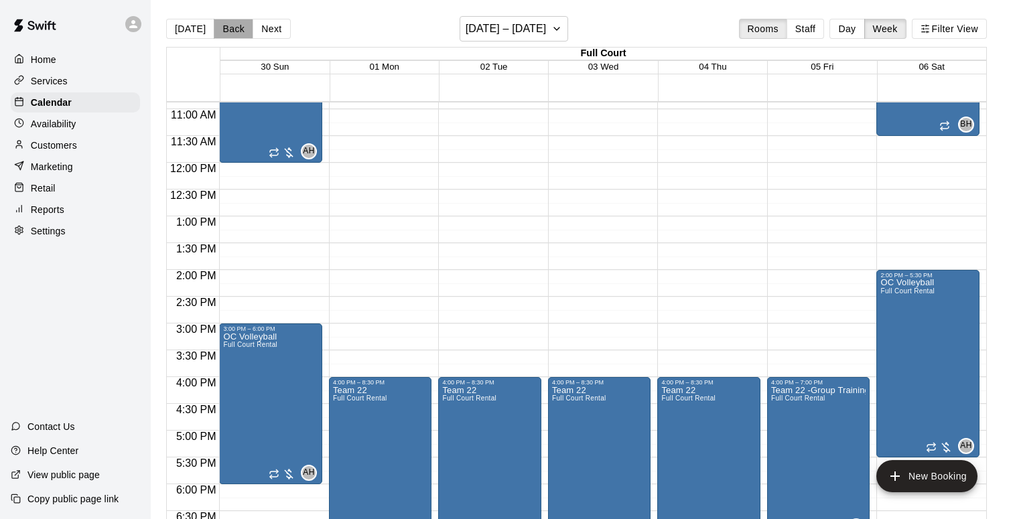
click at [220, 31] on button "Back" at bounding box center [234, 29] width 40 height 20
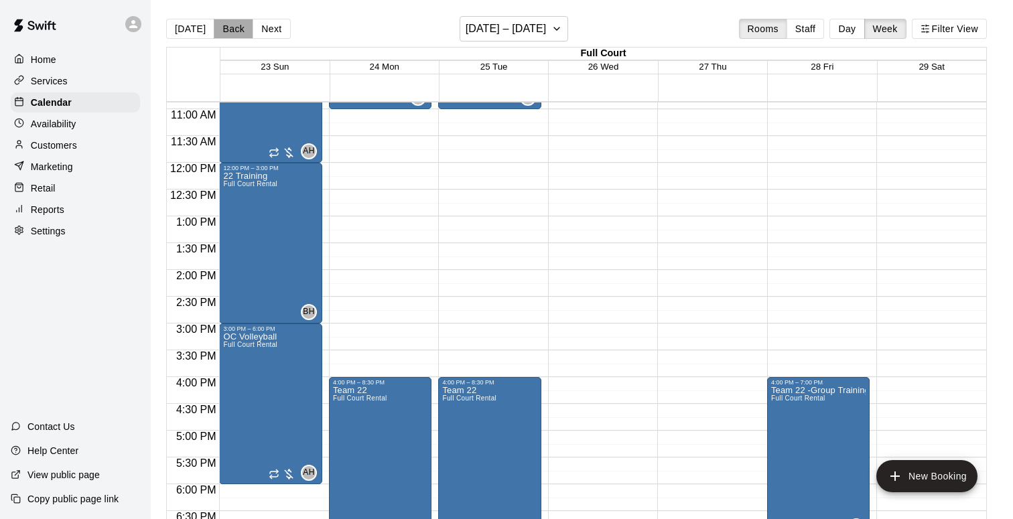
click at [234, 33] on button "Back" at bounding box center [234, 29] width 40 height 20
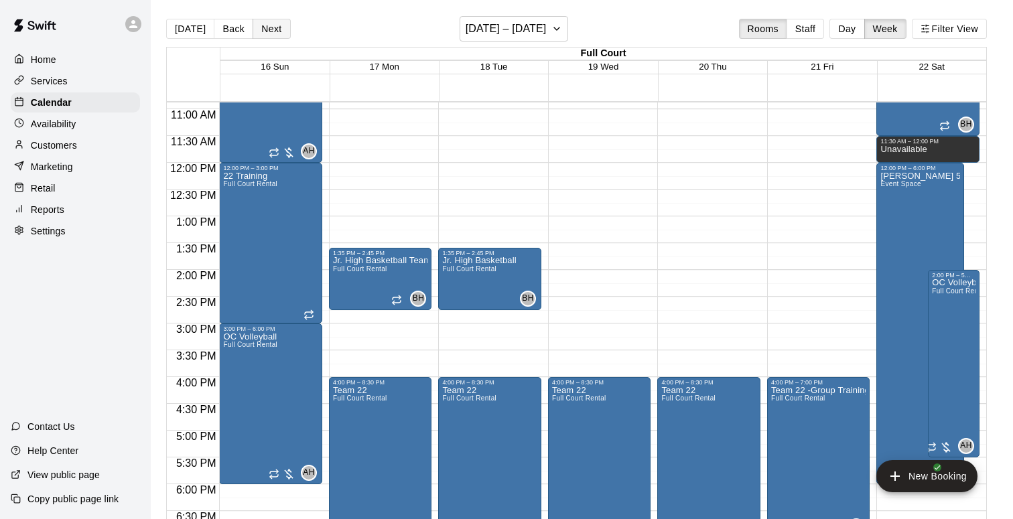
click at [271, 28] on button "Next" at bounding box center [272, 29] width 38 height 20
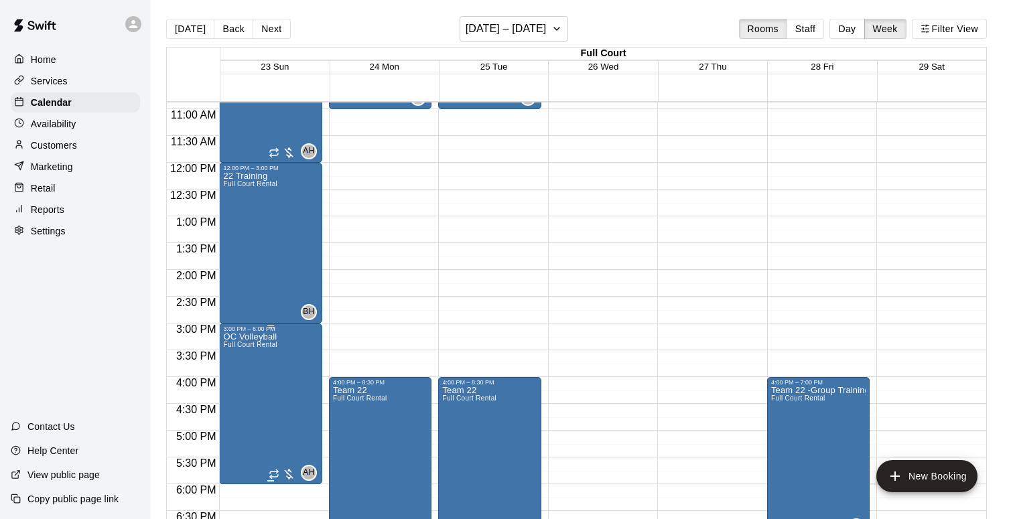
click at [238, 346] on icon "edit" at bounding box center [237, 347] width 12 height 12
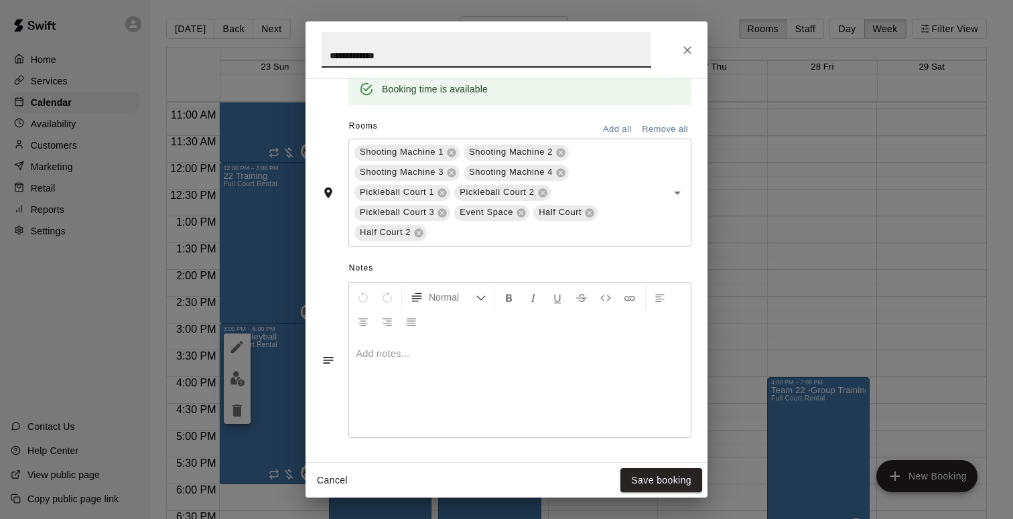
scroll to position [376, 0]
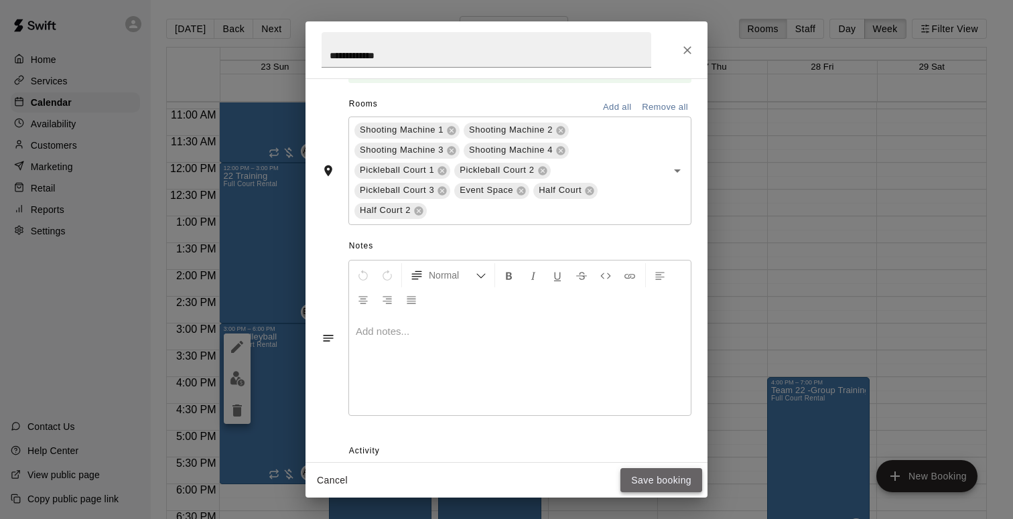
click at [663, 482] on button "Save booking" at bounding box center [661, 480] width 82 height 25
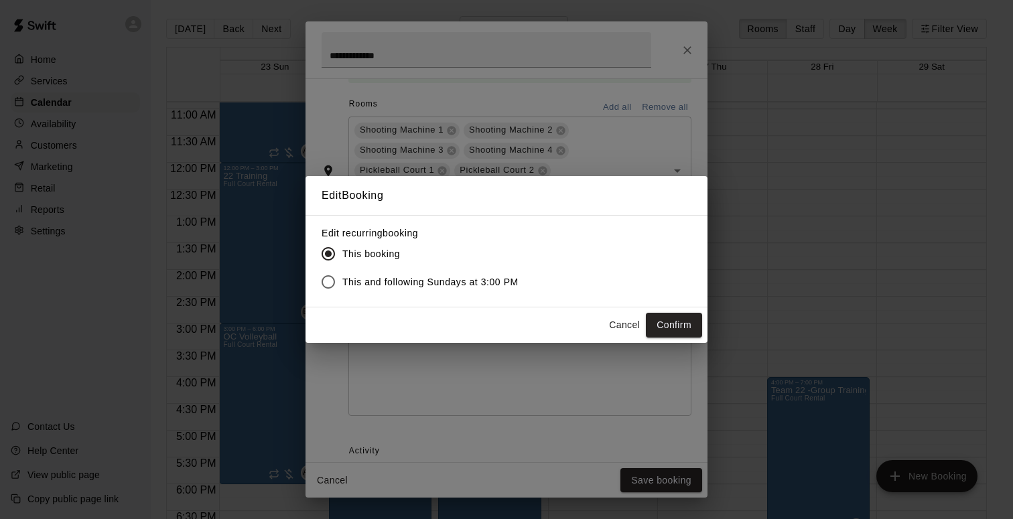
click at [439, 284] on span "This and following Sundays at 3:00 PM" at bounding box center [430, 282] width 176 height 14
click at [661, 324] on button "Confirm" at bounding box center [674, 325] width 56 height 25
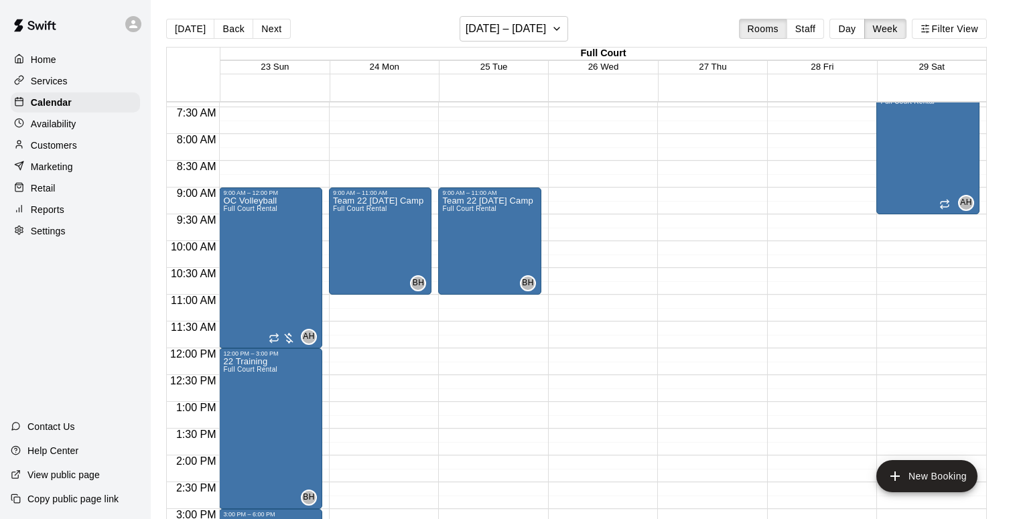
scroll to position [393, 0]
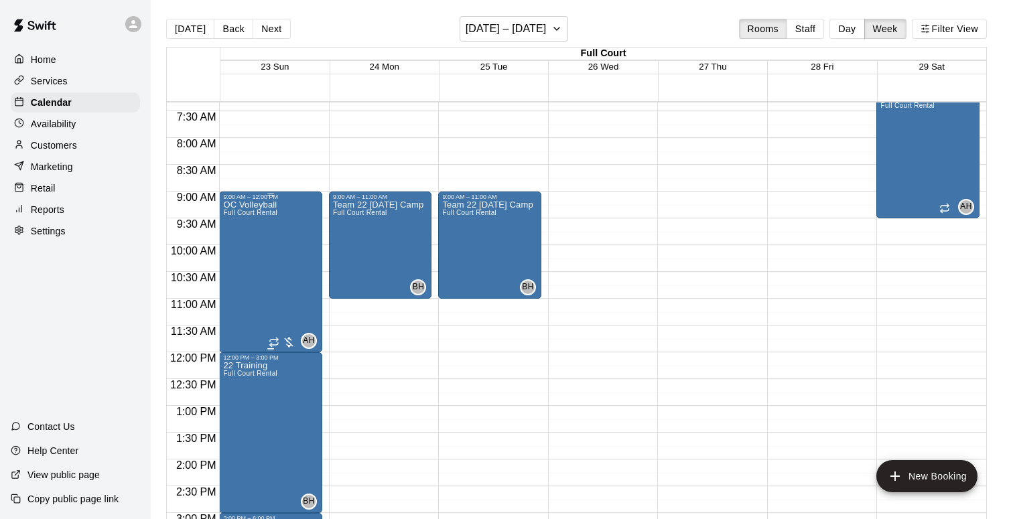
click at [275, 285] on div "OC Volleyball Full Court Rental" at bounding box center [250, 459] width 54 height 519
click at [241, 214] on icon "edit" at bounding box center [237, 215] width 16 height 16
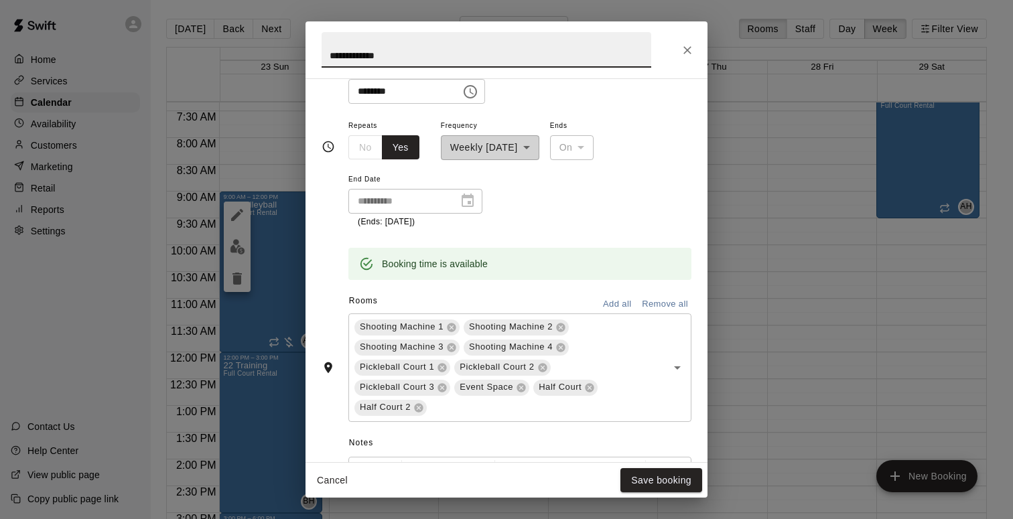
scroll to position [222, 0]
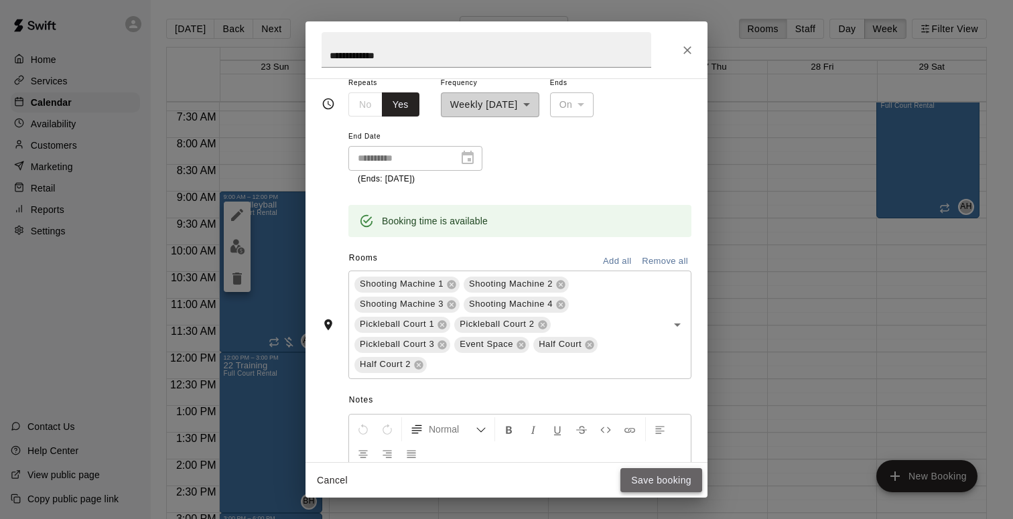
click at [661, 481] on button "Save booking" at bounding box center [661, 480] width 82 height 25
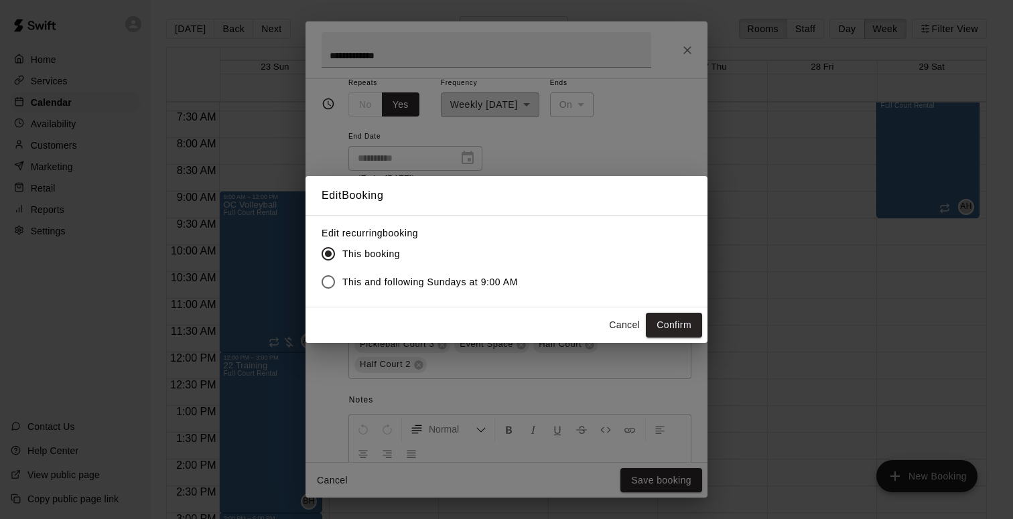
click at [471, 286] on span "This and following Sundays at 9:00 AM" at bounding box center [430, 282] width 176 height 14
click at [667, 324] on button "Confirm" at bounding box center [674, 325] width 56 height 25
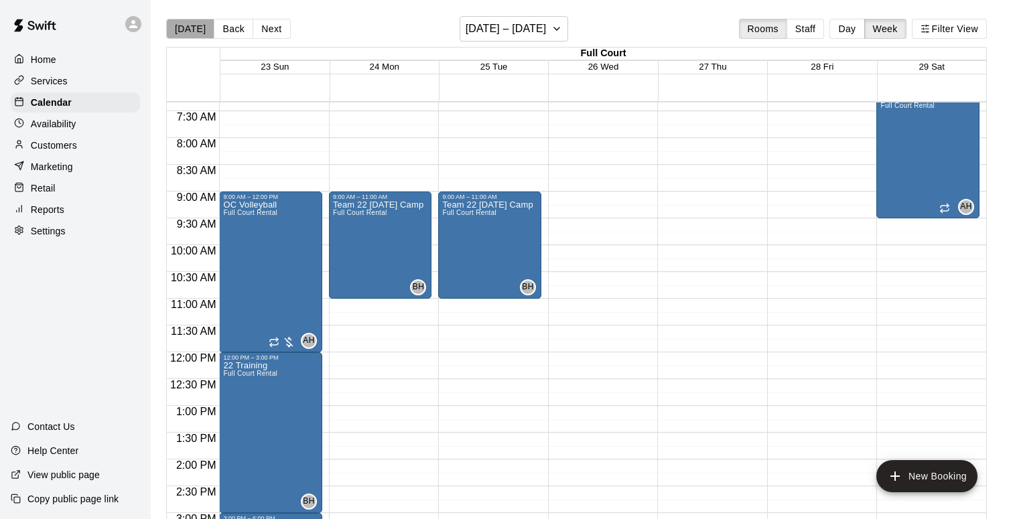
click at [192, 29] on button "[DATE]" at bounding box center [190, 29] width 48 height 20
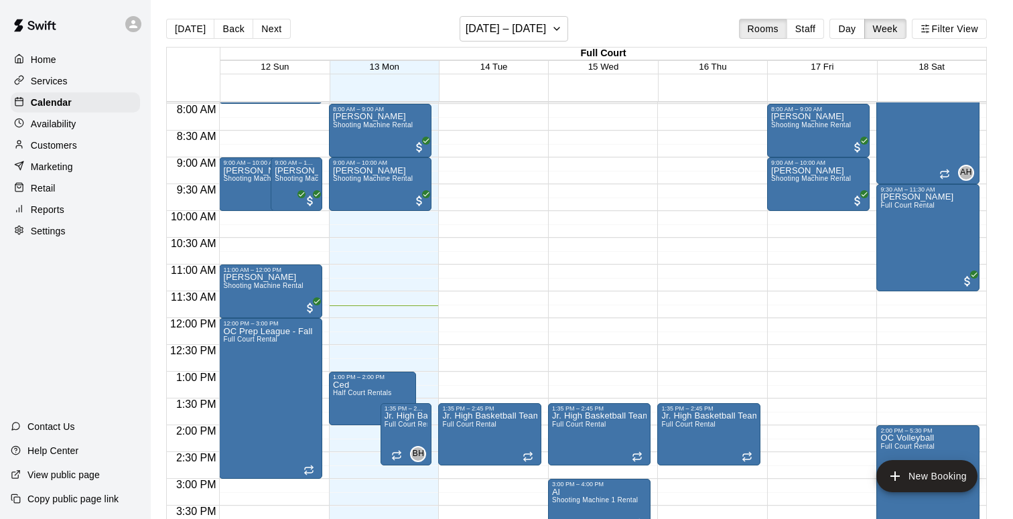
scroll to position [436, 0]
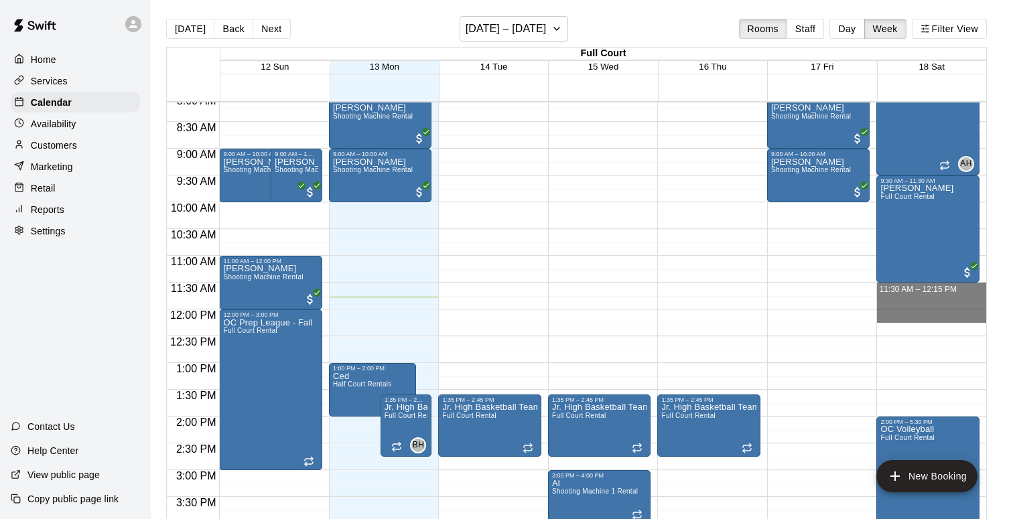
drag, startPoint x: 891, startPoint y: 286, endPoint x: 900, endPoint y: 321, distance: 35.9
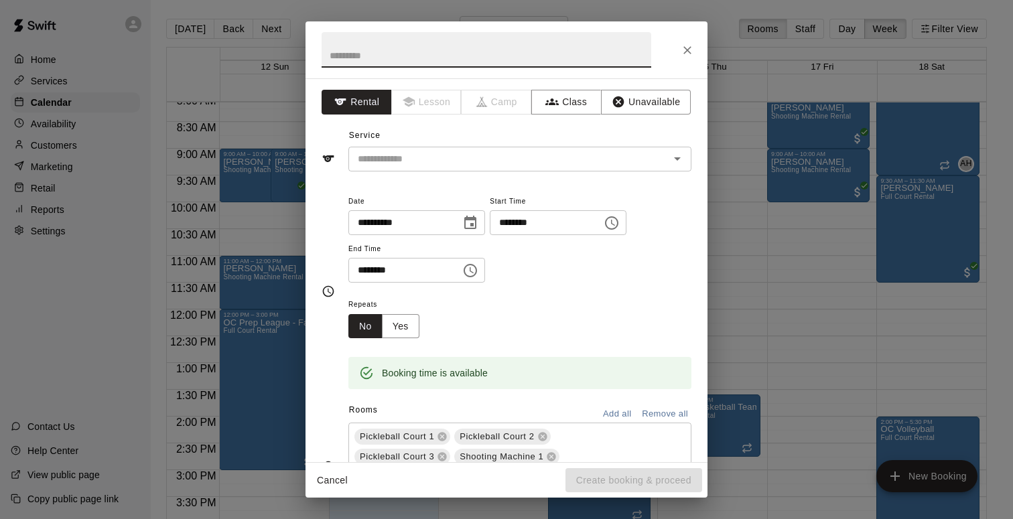
click at [683, 44] on icon "Close" at bounding box center [687, 50] width 13 height 13
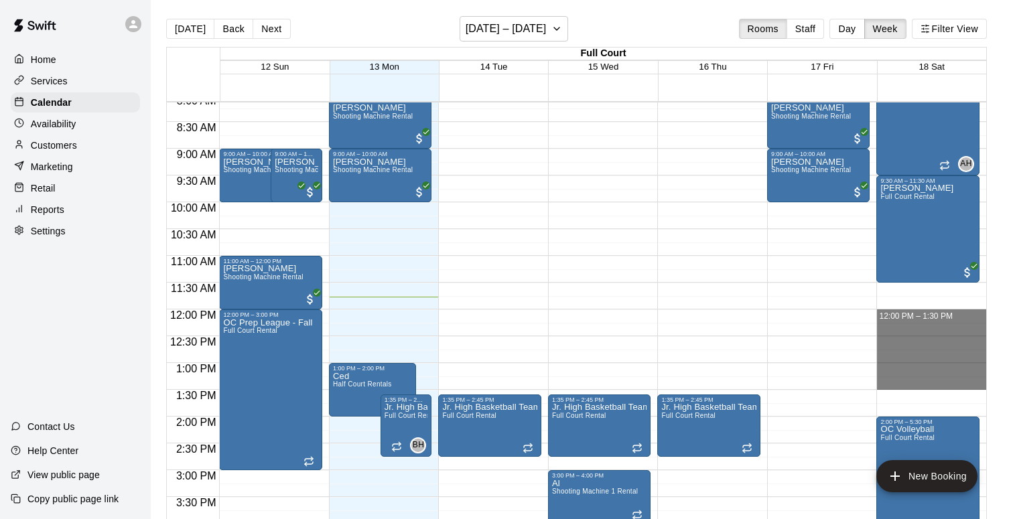
drag, startPoint x: 892, startPoint y: 312, endPoint x: 895, endPoint y: 378, distance: 66.4
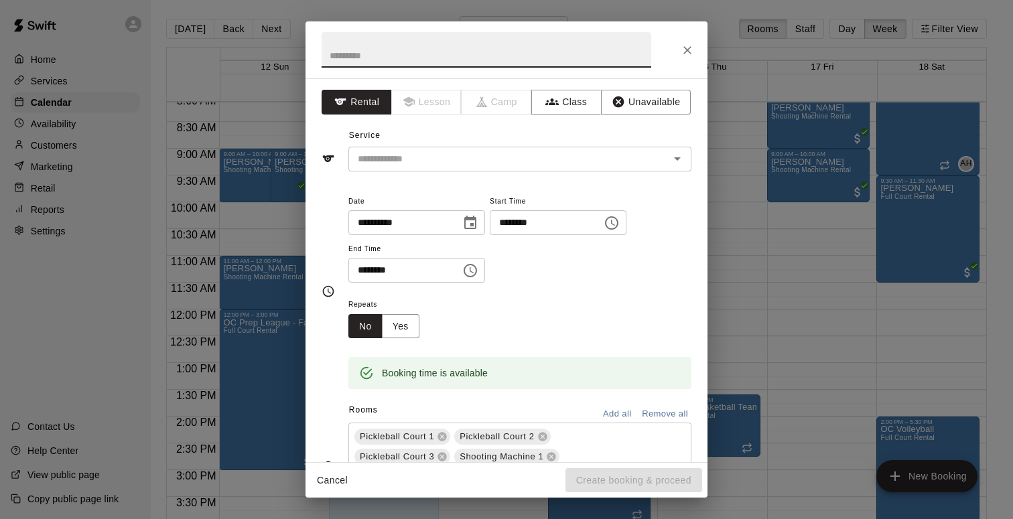
click at [410, 60] on input "text" at bounding box center [487, 50] width 330 height 36
click at [677, 155] on icon "Open" at bounding box center [677, 159] width 16 height 16
type input "**********"
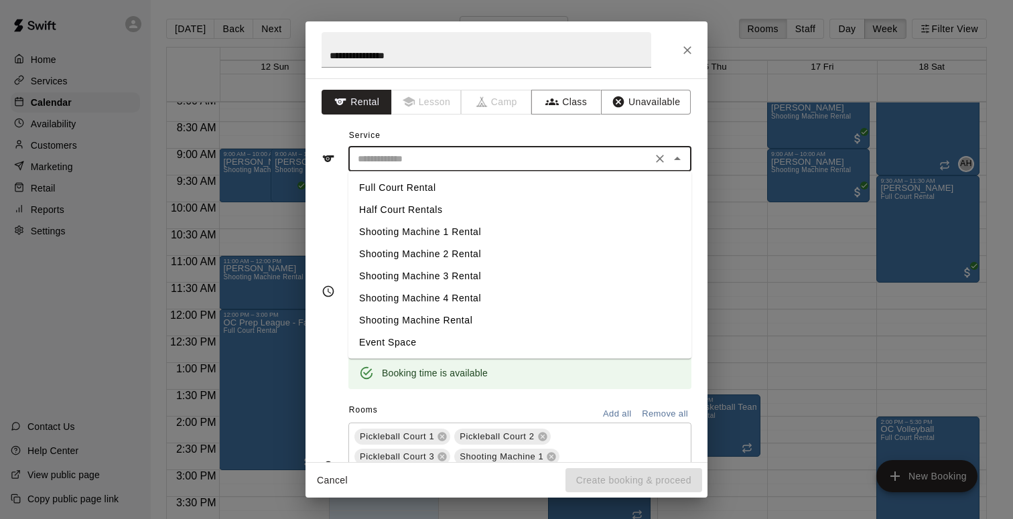
click at [443, 188] on li "Full Court Rental" at bounding box center [519, 188] width 343 height 22
type input "**********"
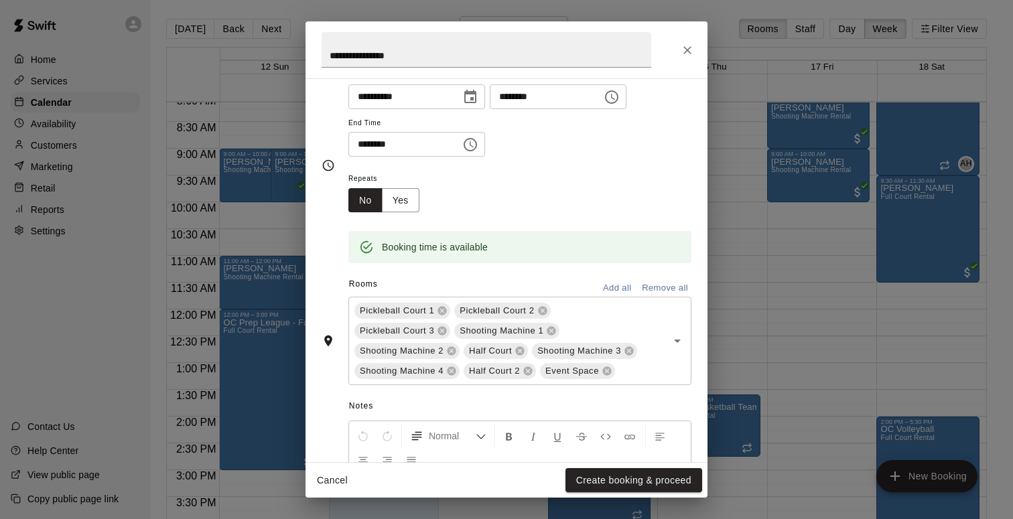
scroll to position [0, 0]
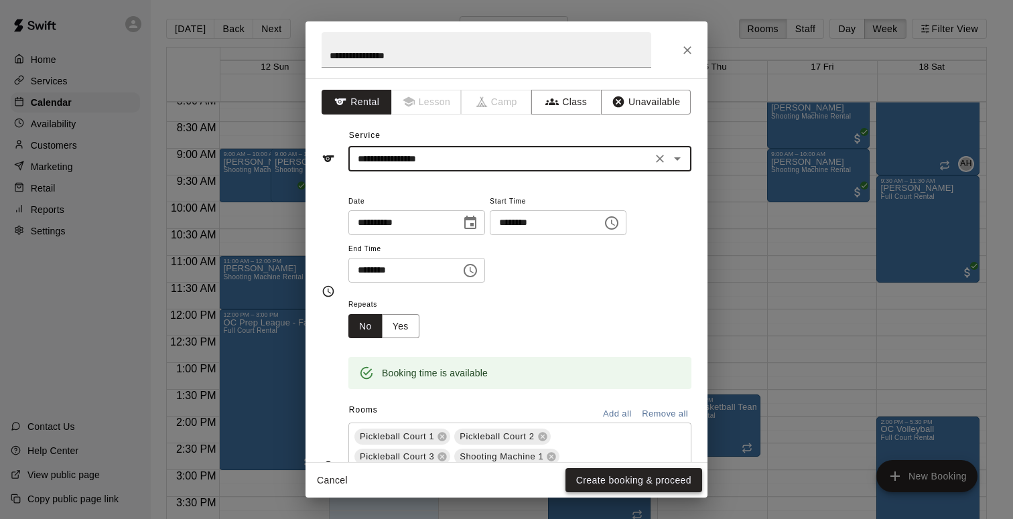
click at [601, 482] on button "Create booking & proceed" at bounding box center [633, 480] width 137 height 25
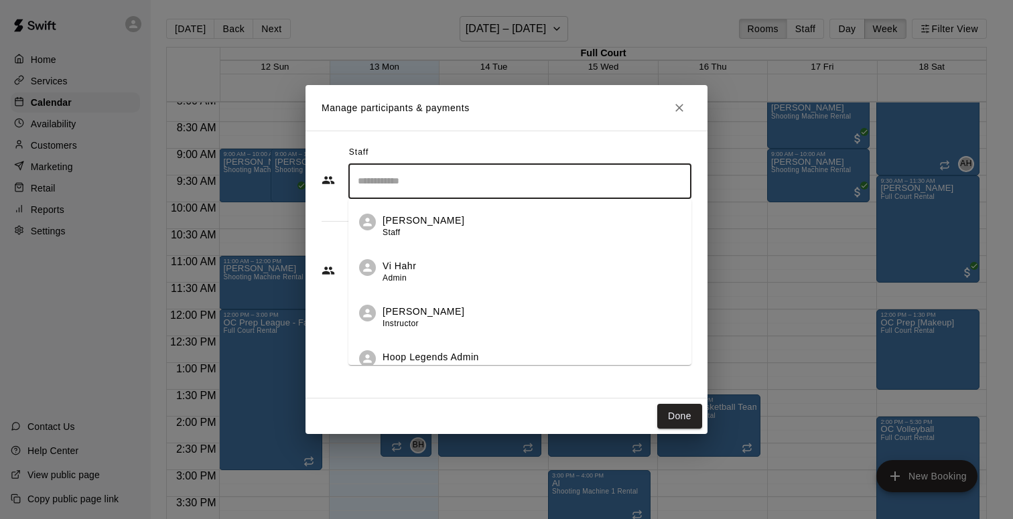
click at [421, 176] on input "Search staff" at bounding box center [519, 181] width 331 height 23
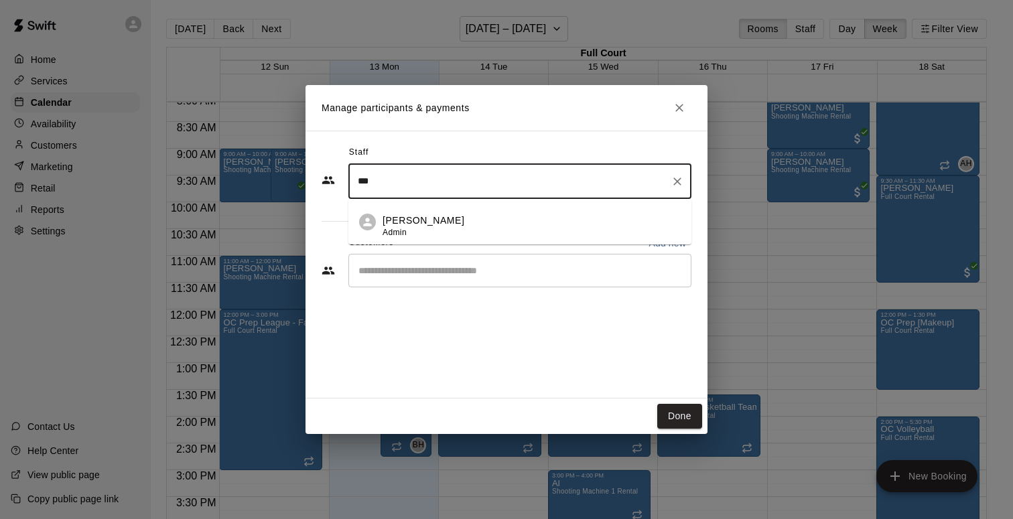
click at [431, 237] on div "[PERSON_NAME] Admin" at bounding box center [424, 227] width 82 height 26
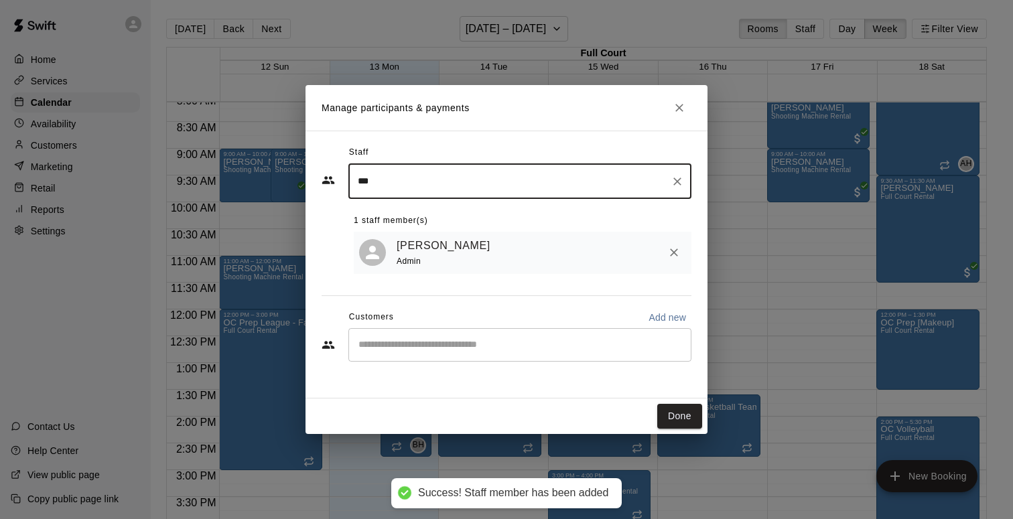
click at [419, 186] on input "***" at bounding box center [509, 181] width 311 height 23
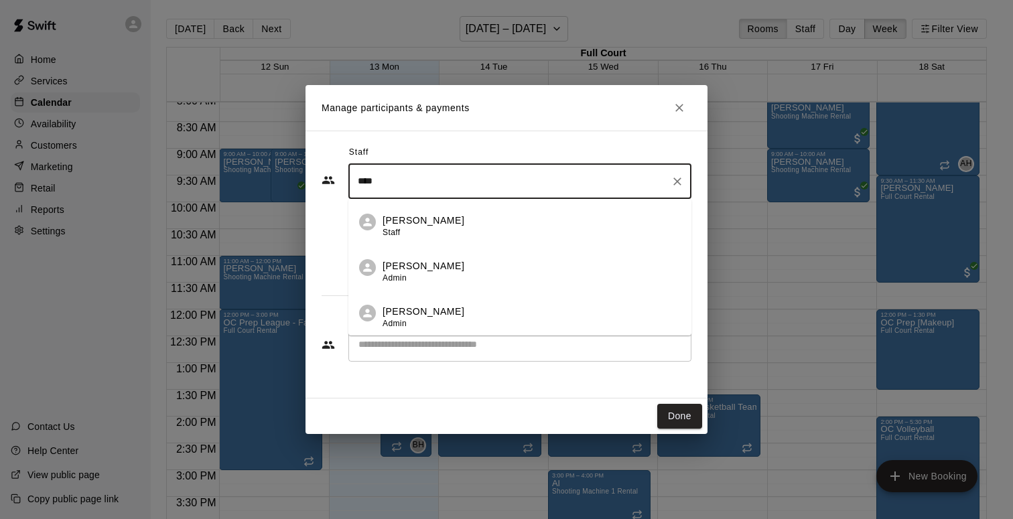
click at [409, 263] on p "[PERSON_NAME]" at bounding box center [424, 266] width 82 height 14
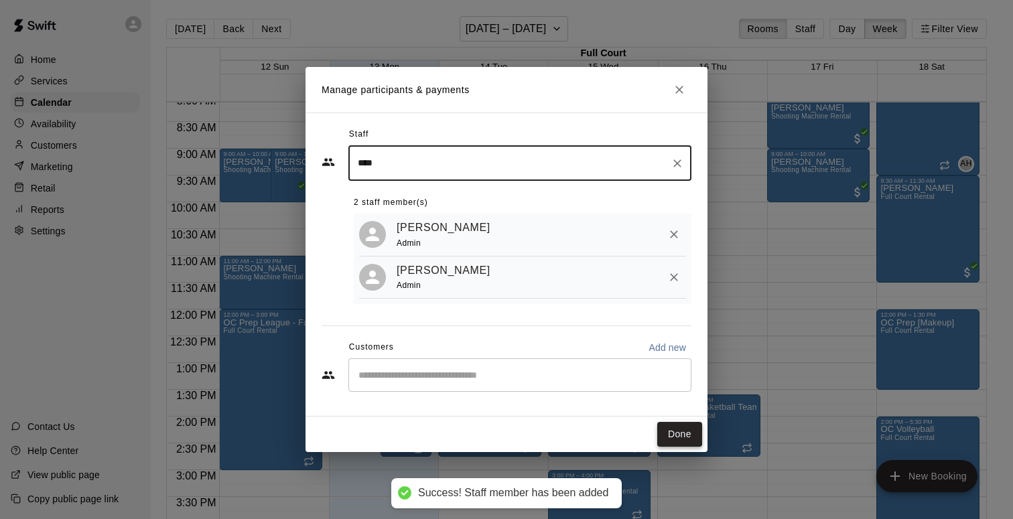
type input "****"
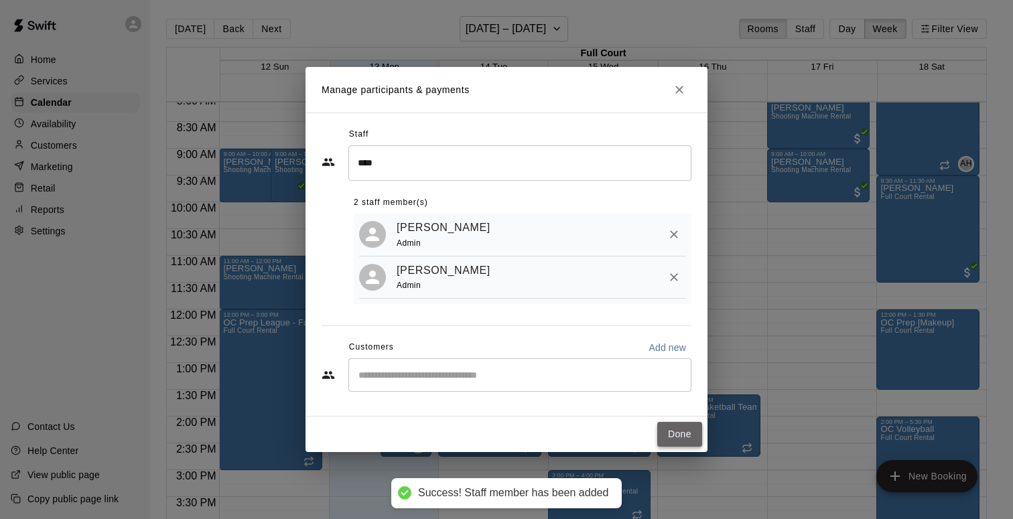
click at [669, 431] on button "Done" at bounding box center [679, 434] width 45 height 25
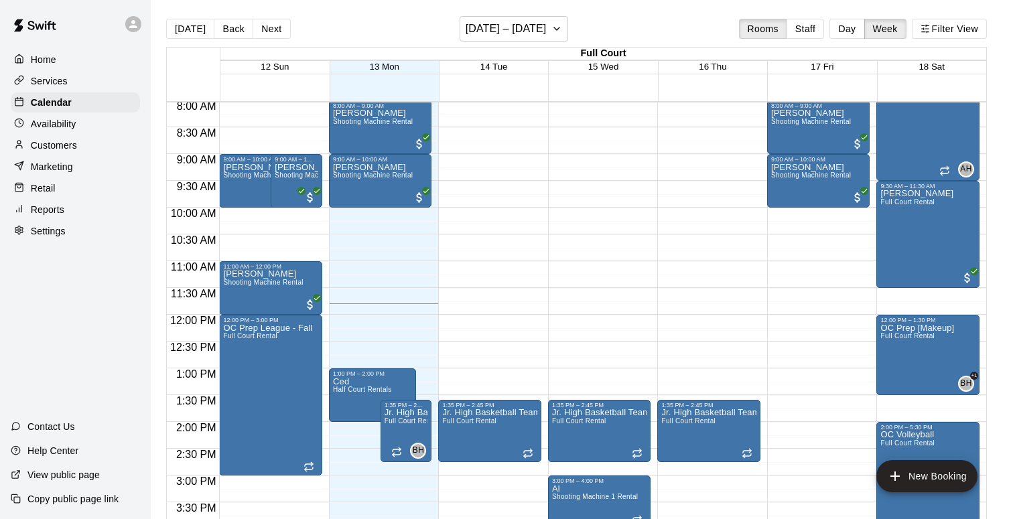
scroll to position [414, 0]
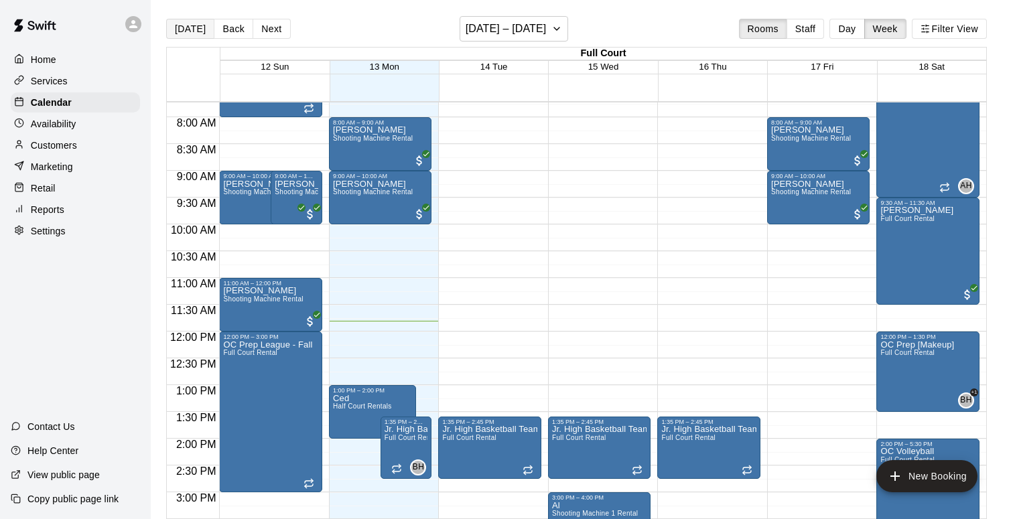
click at [189, 27] on button "[DATE]" at bounding box center [190, 29] width 48 height 20
click at [551, 29] on icon "button" at bounding box center [556, 29] width 11 height 16
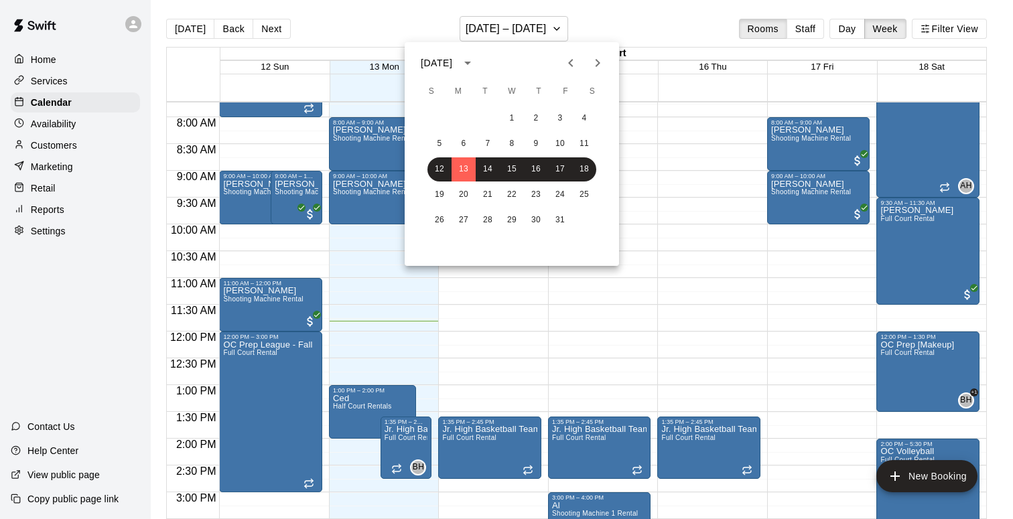
click at [610, 275] on div at bounding box center [506, 259] width 1013 height 519
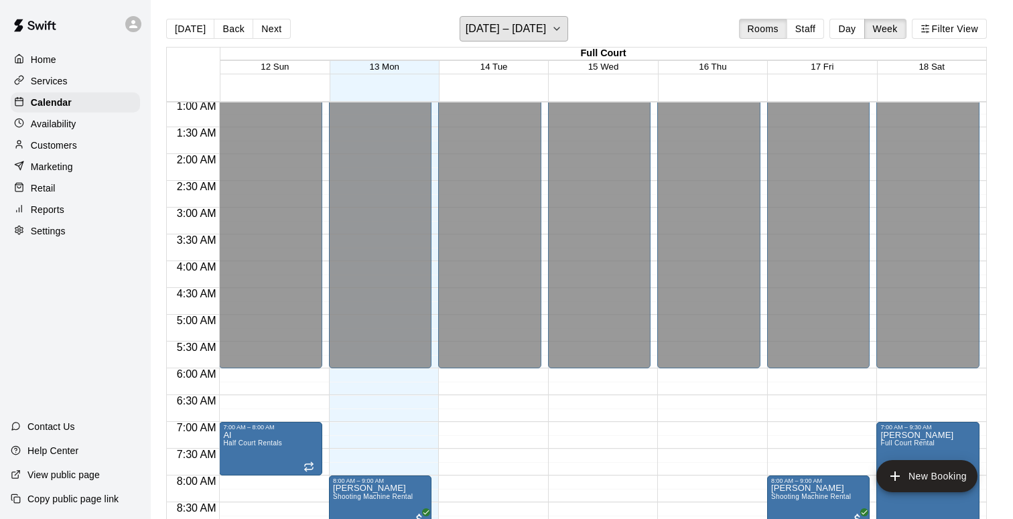
scroll to position [0, 0]
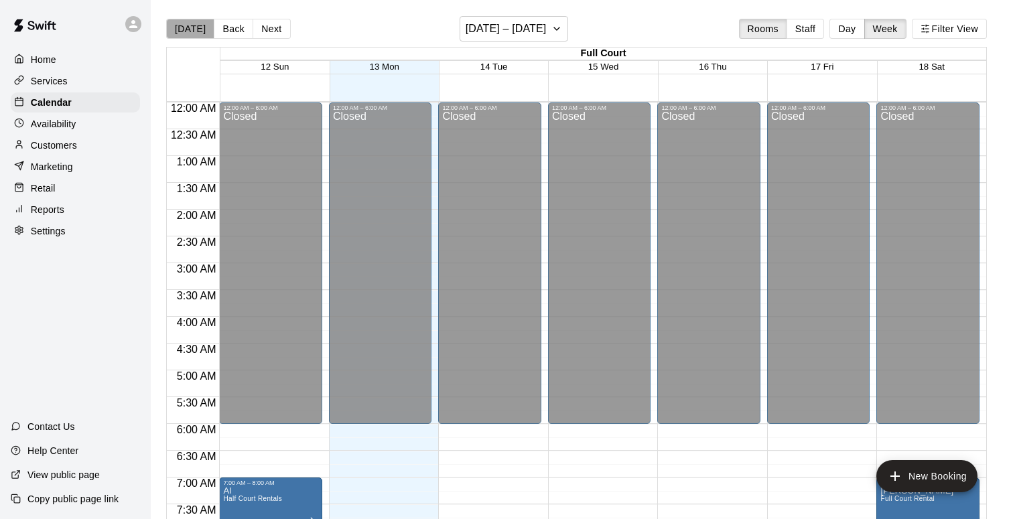
click at [200, 35] on button "[DATE]" at bounding box center [190, 29] width 48 height 20
click at [86, 103] on div "Calendar" at bounding box center [75, 102] width 129 height 20
click at [553, 30] on icon "button" at bounding box center [556, 29] width 11 height 16
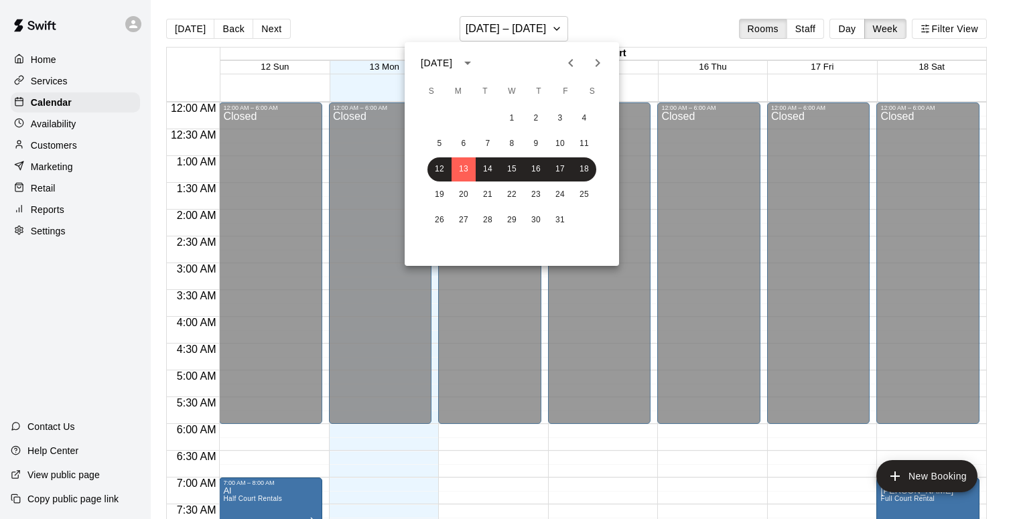
click at [662, 8] on div at bounding box center [506, 259] width 1013 height 519
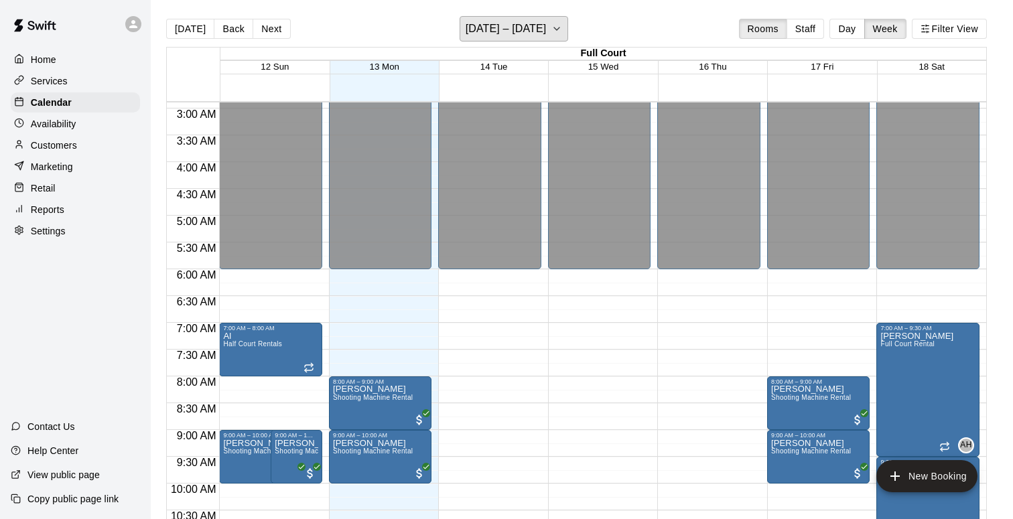
scroll to position [153, 0]
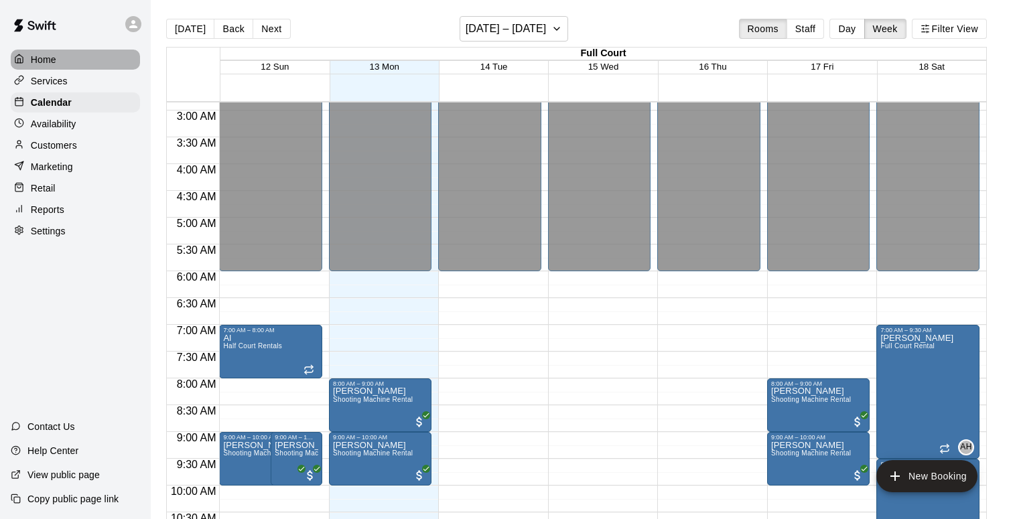
click at [52, 65] on p "Home" at bounding box center [43, 59] width 25 height 13
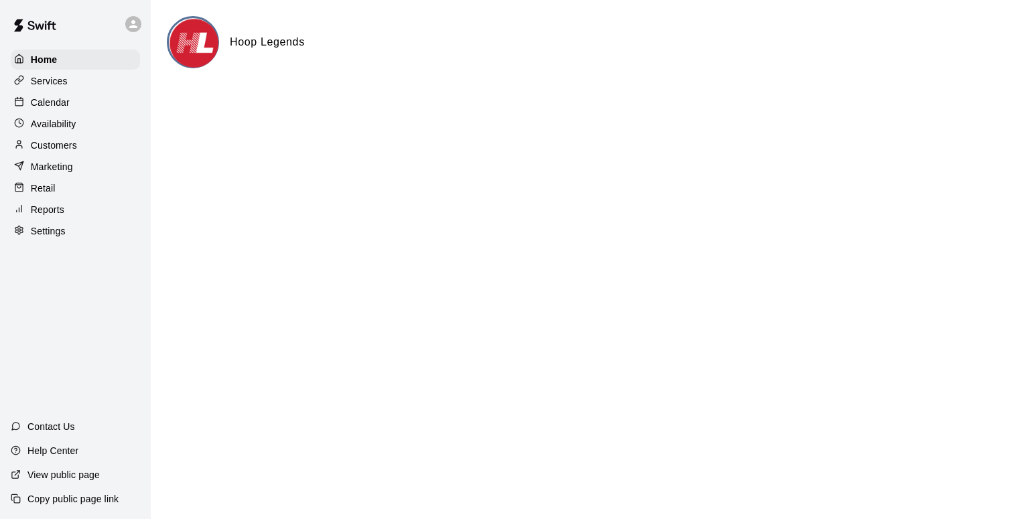
click at [62, 103] on p "Calendar" at bounding box center [50, 102] width 39 height 13
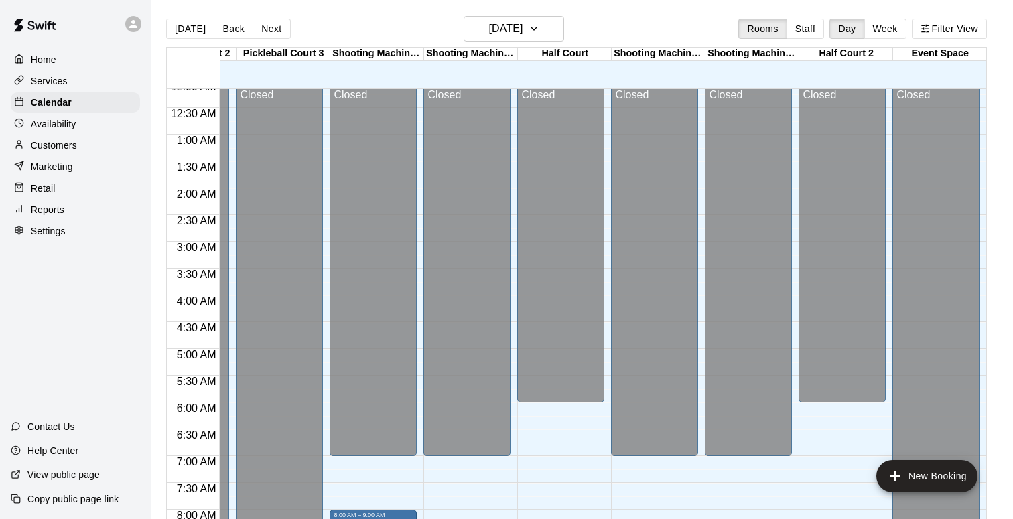
scroll to position [0, 172]
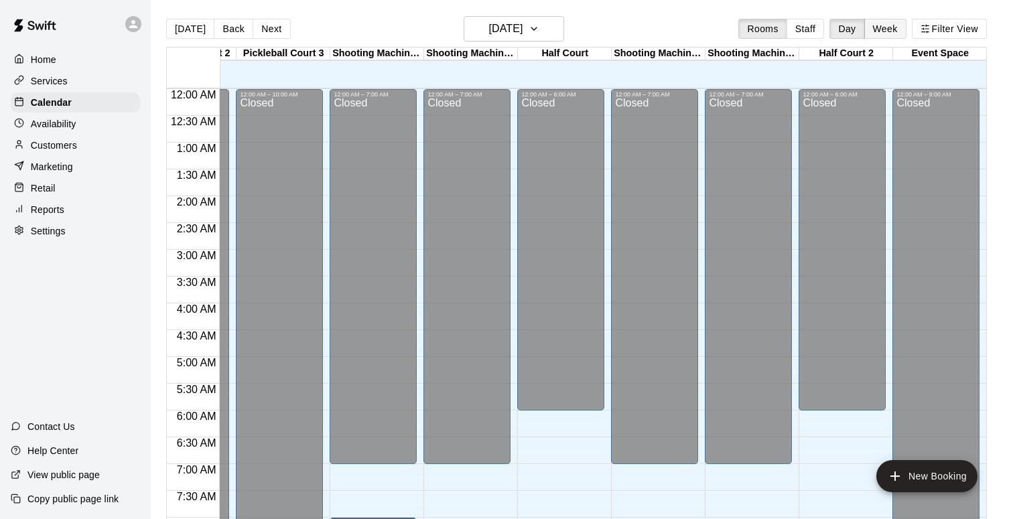
click at [888, 34] on button "Week" at bounding box center [885, 29] width 42 height 20
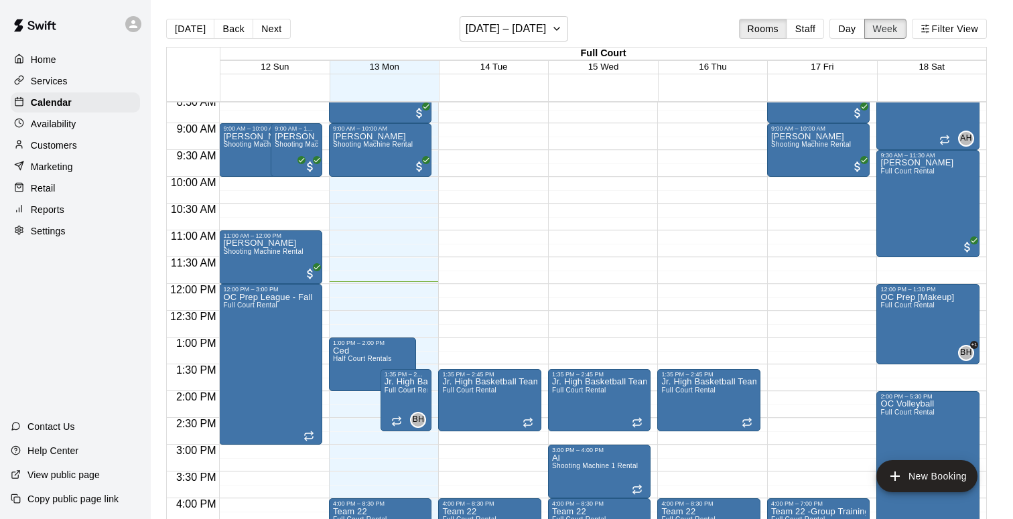
scroll to position [477, 0]
